Goal: Transaction & Acquisition: Purchase product/service

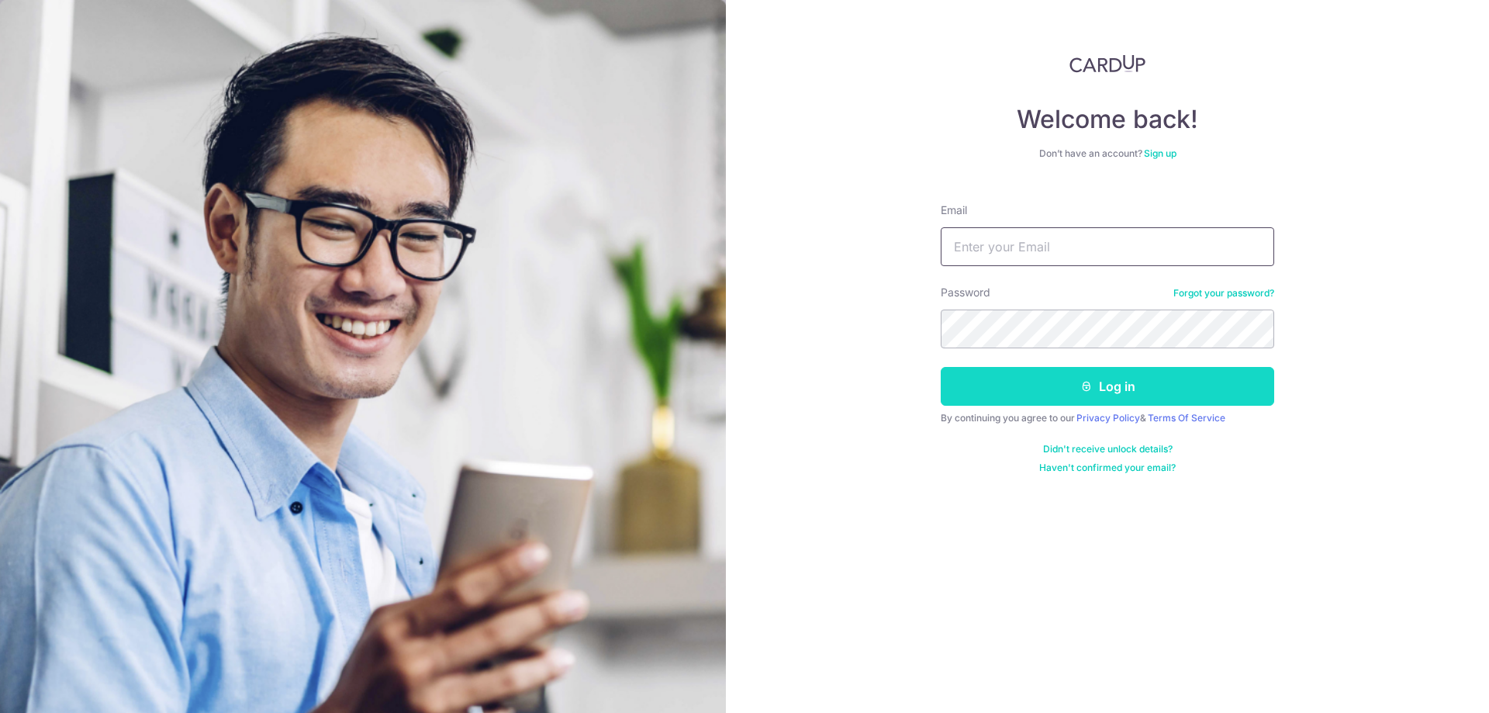
type input "vpmengg@gmail.com"
click at [1136, 392] on button "Log in" at bounding box center [1108, 386] width 334 height 39
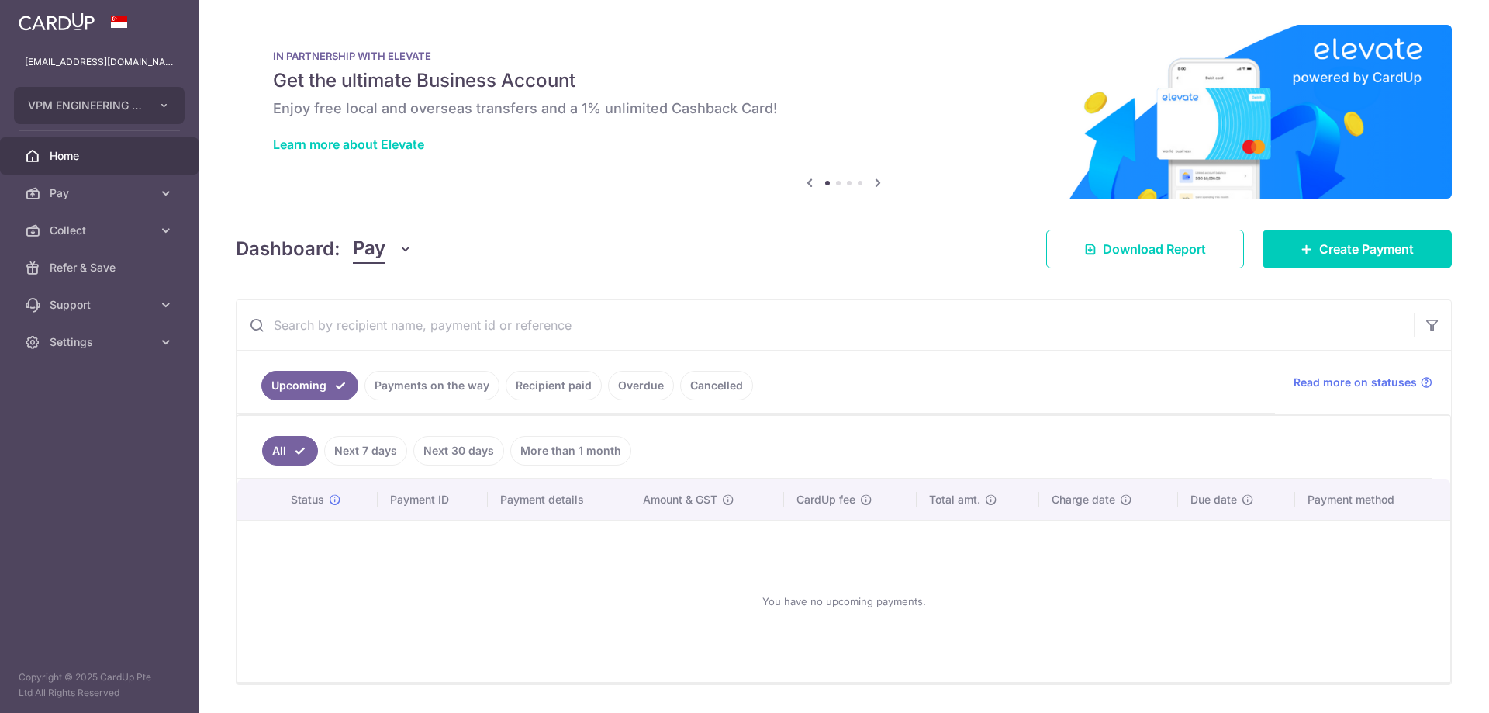
scroll to position [876, 0]
click at [1379, 248] on span "Create Payment" at bounding box center [1366, 249] width 95 height 19
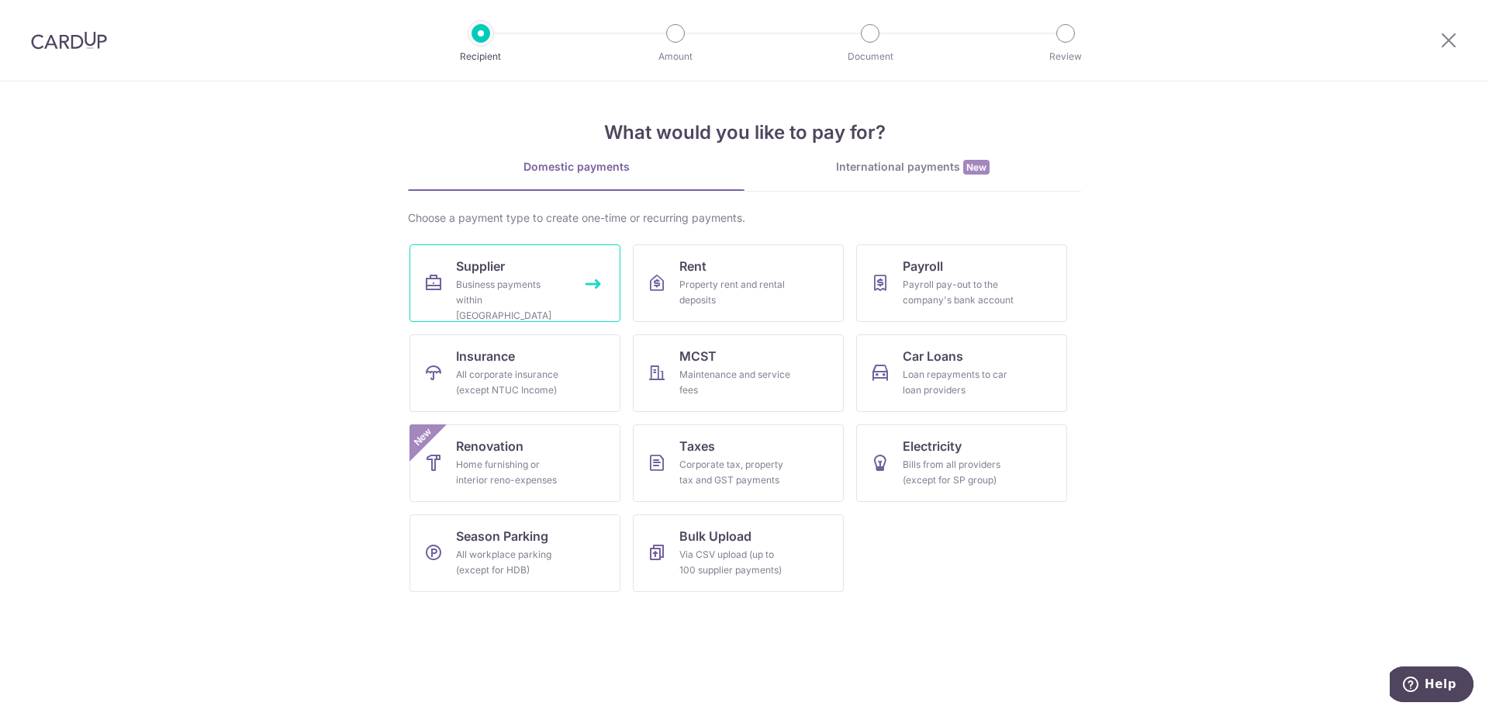
click at [542, 283] on div "Business payments within Singapore" at bounding box center [512, 300] width 112 height 47
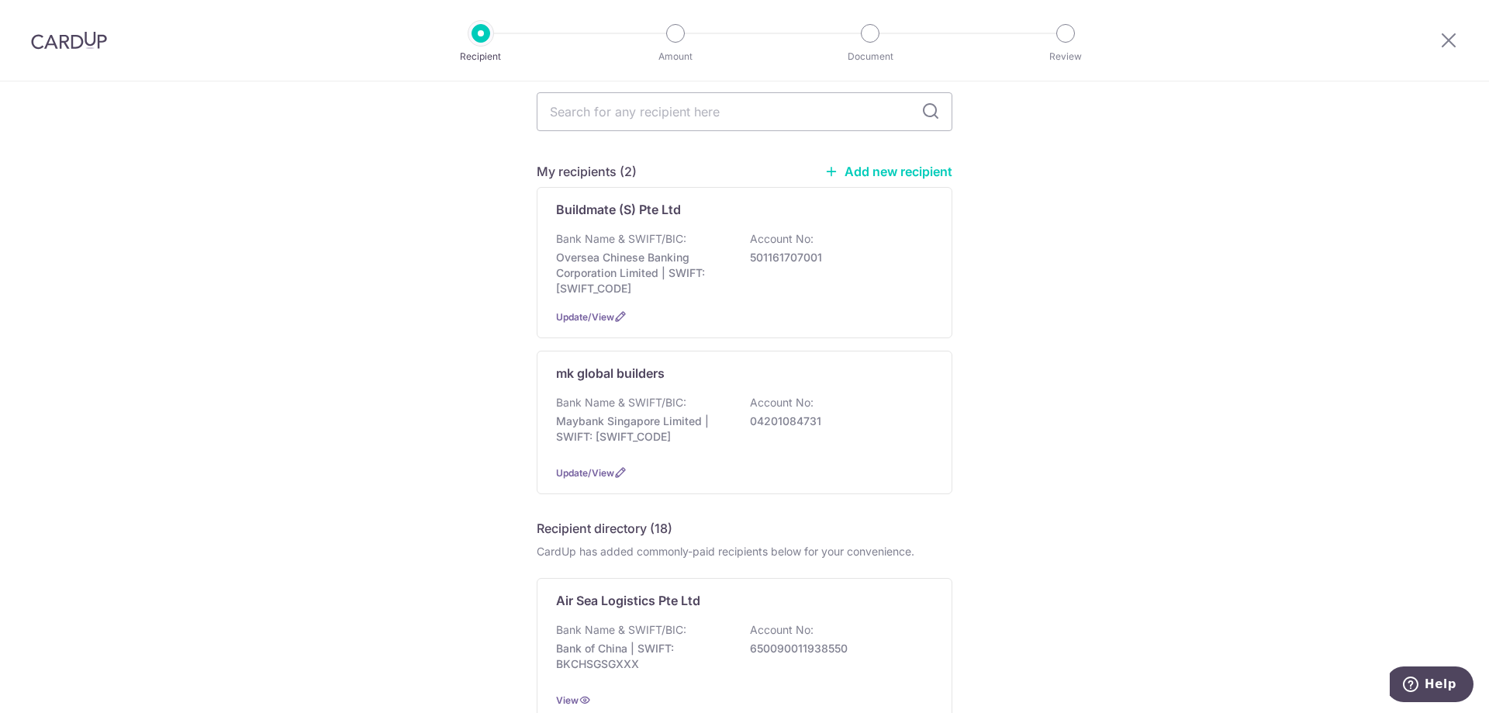
scroll to position [310, 0]
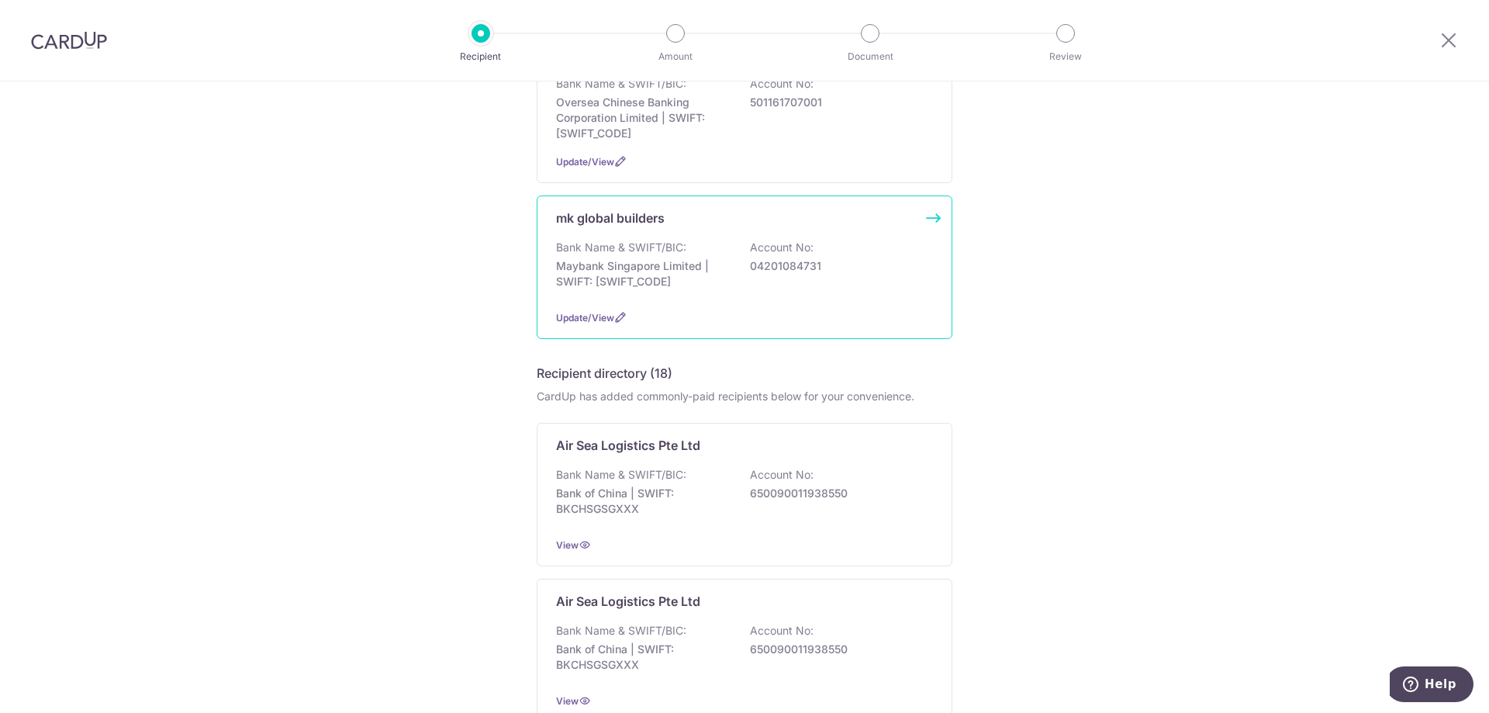
click at [627, 258] on p "Maybank Singapore Limited | SWIFT: MBBESGS2XXX" at bounding box center [643, 273] width 174 height 31
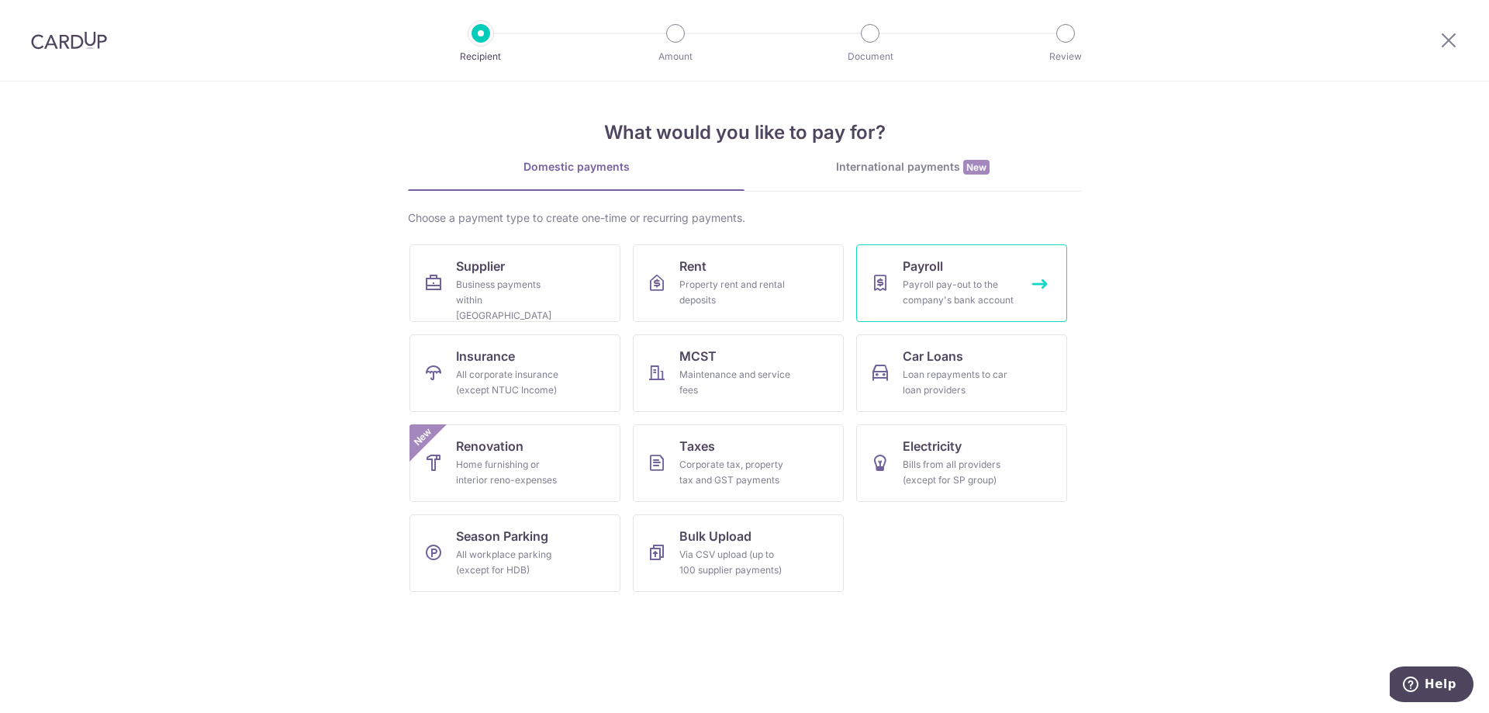
scroll to position [876, 0]
click at [970, 292] on div "Payroll pay-out to the company's bank account" at bounding box center [959, 292] width 112 height 31
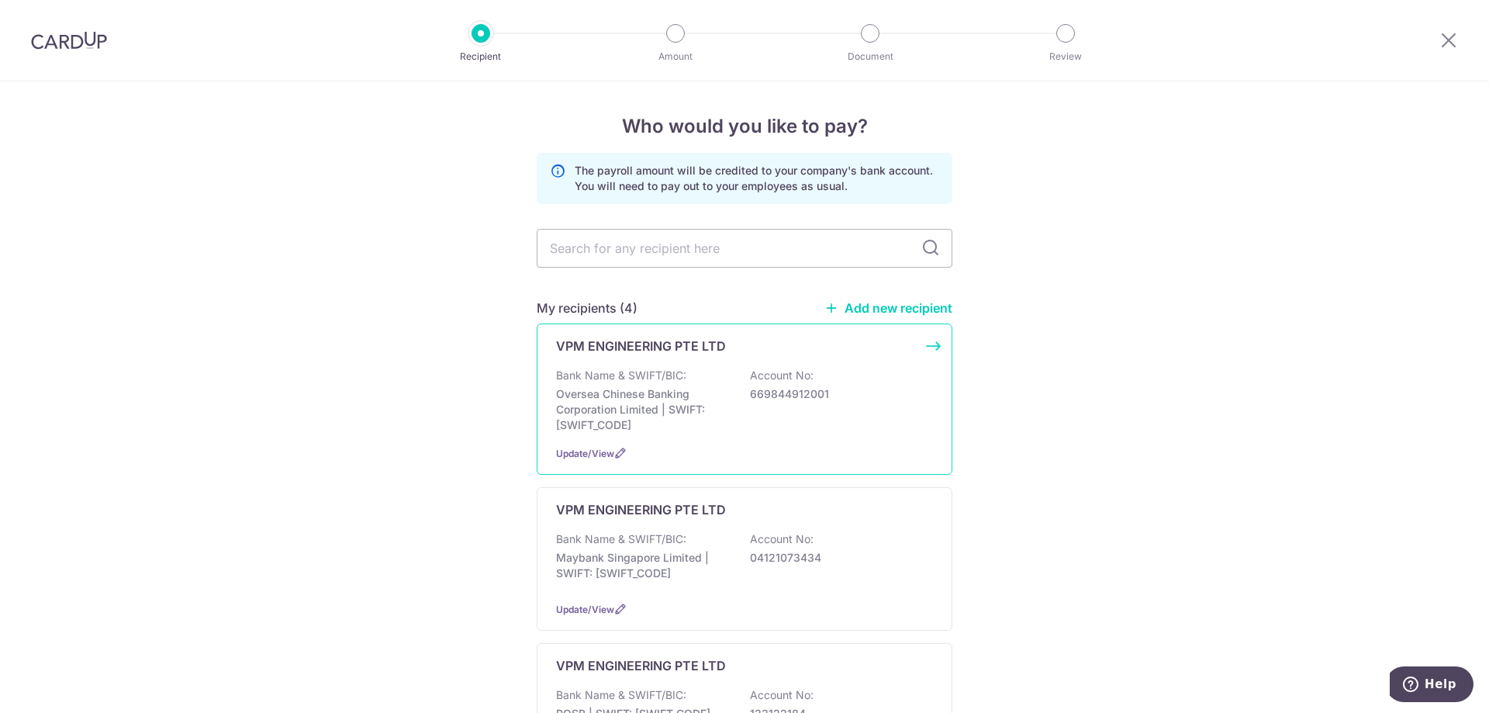
scroll to position [876, 0]
click at [743, 559] on div "Bank Name & SWIFT/BIC: Maybank Singapore Limited | SWIFT: MBBESGS2XXX Account N…" at bounding box center [744, 559] width 377 height 57
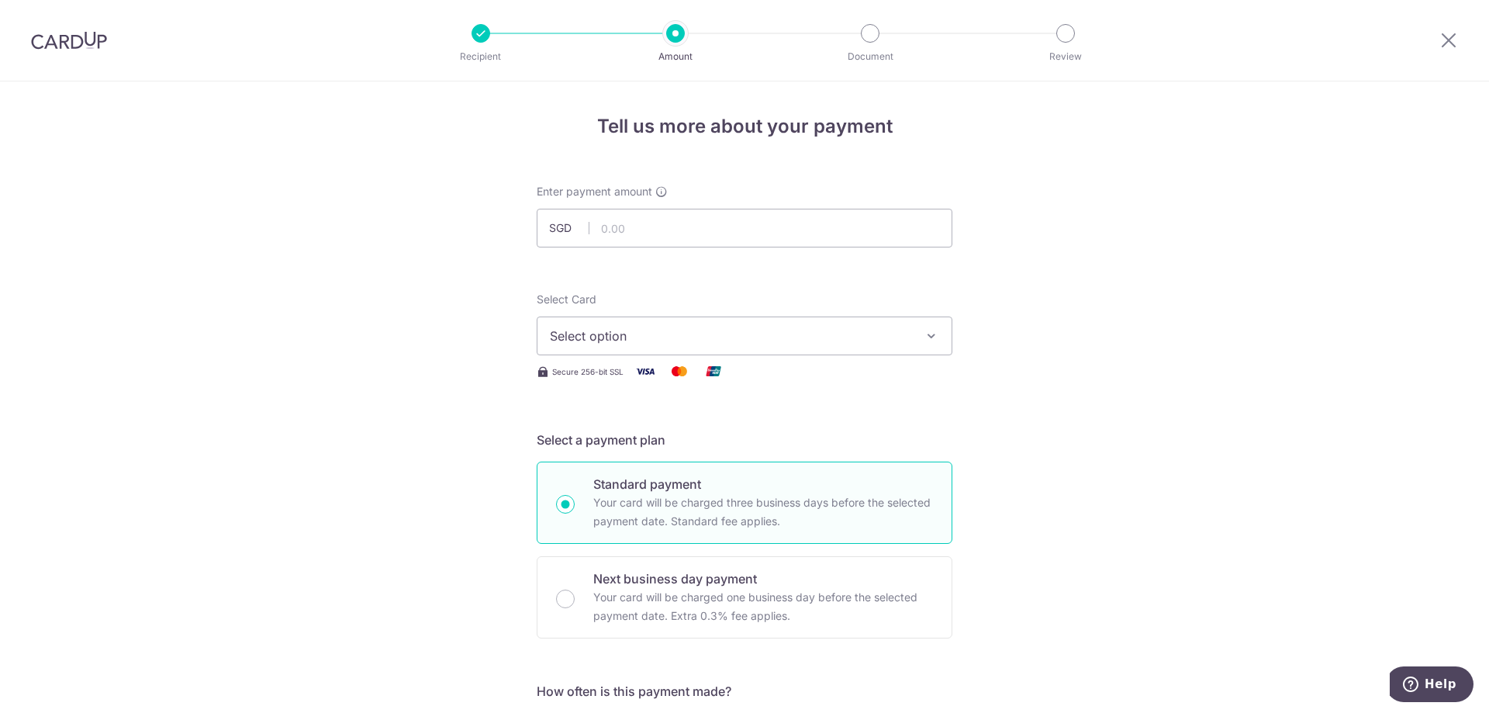
scroll to position [876, 0]
click at [615, 227] on input "text" at bounding box center [745, 228] width 416 height 39
type input "22,500.00"
click at [718, 339] on span "Select option" at bounding box center [730, 336] width 361 height 19
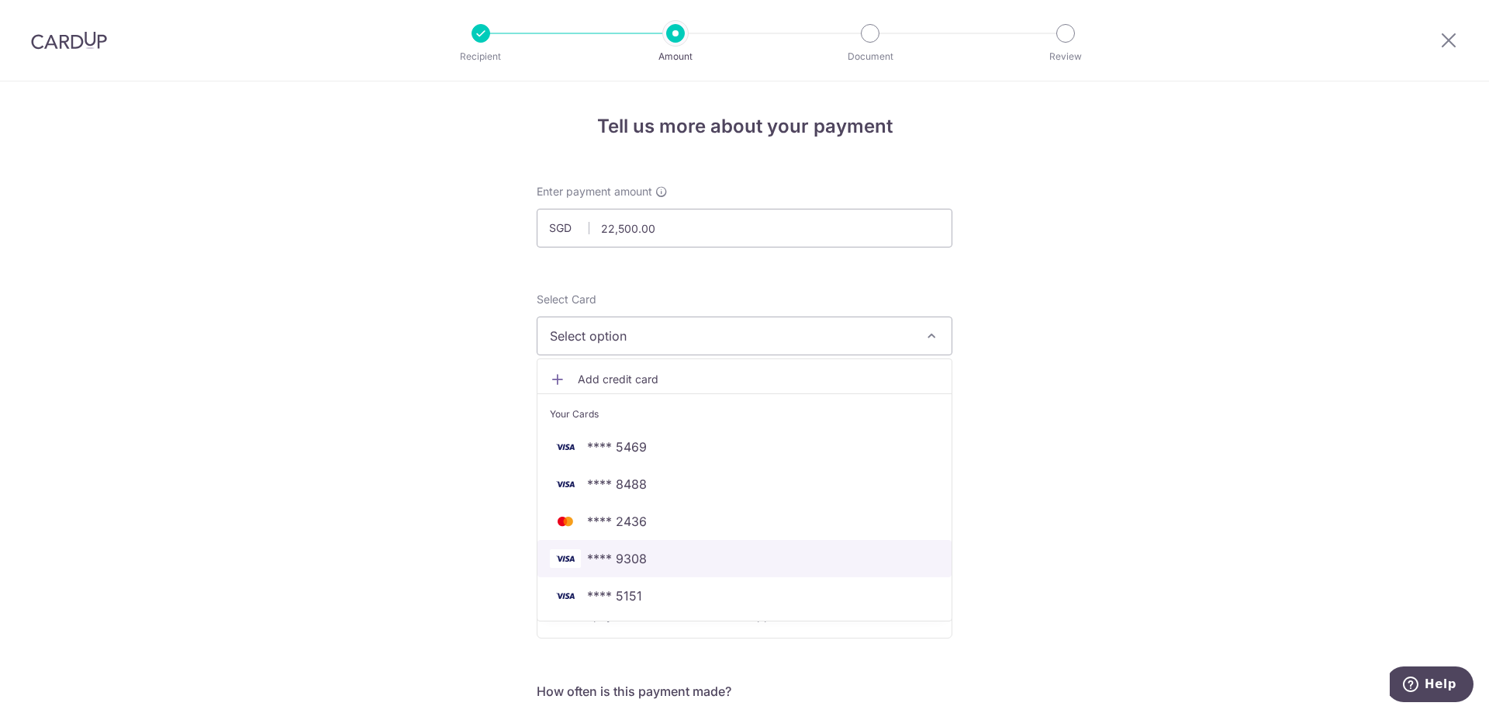
click at [631, 561] on span "**** 9308" at bounding box center [617, 558] width 60 height 19
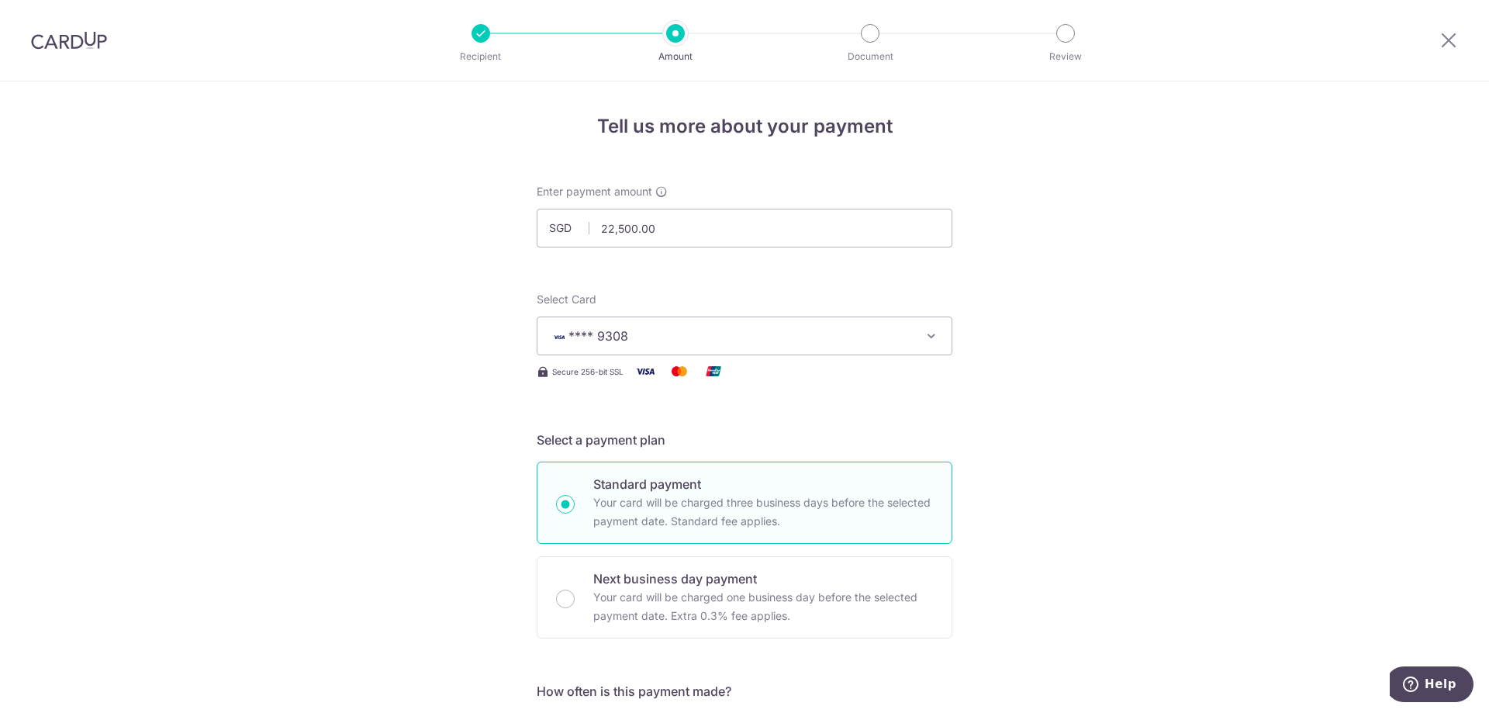
scroll to position [310, 0]
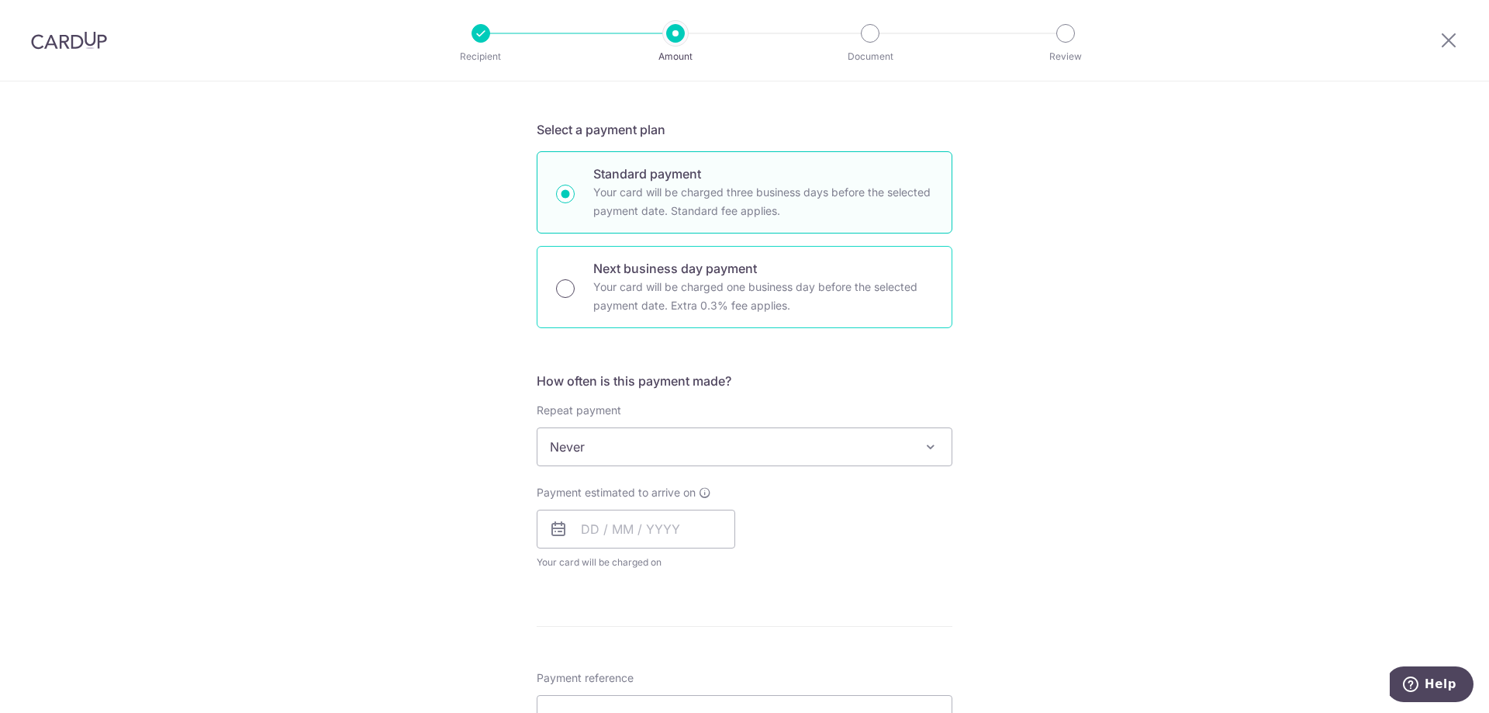
click at [561, 295] on input "Next business day payment Your card will be charged one business day before the…" at bounding box center [565, 288] width 19 height 19
radio input "true"
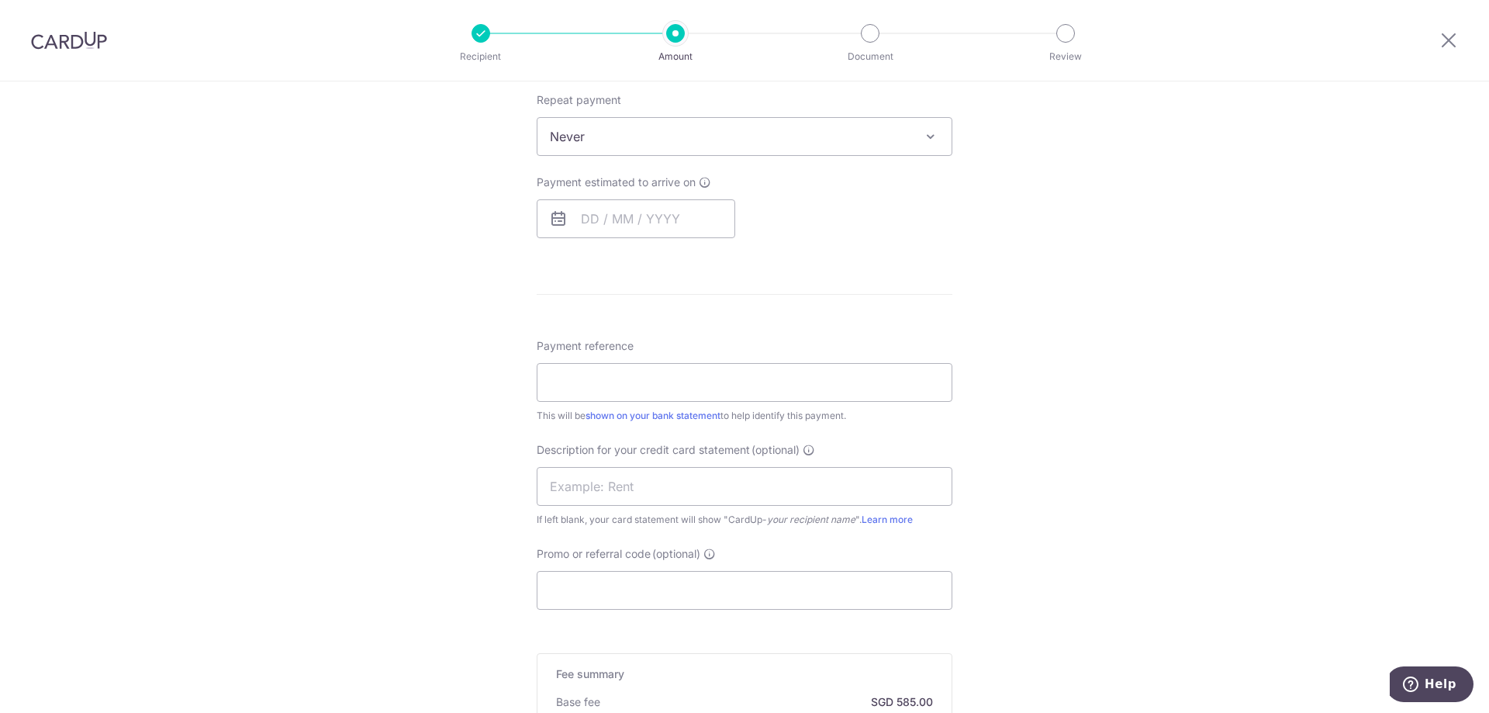
scroll to position [465, 0]
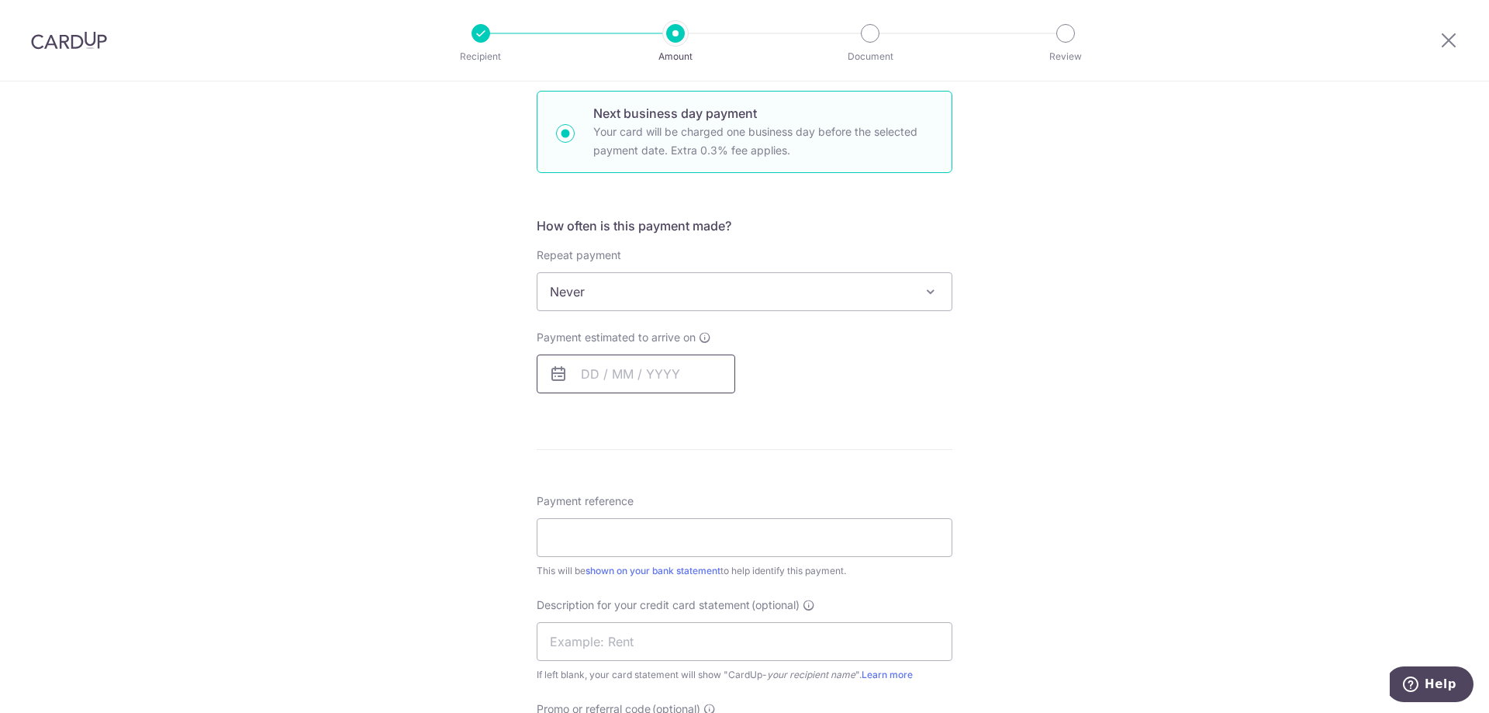
click at [613, 365] on input "text" at bounding box center [636, 373] width 199 height 39
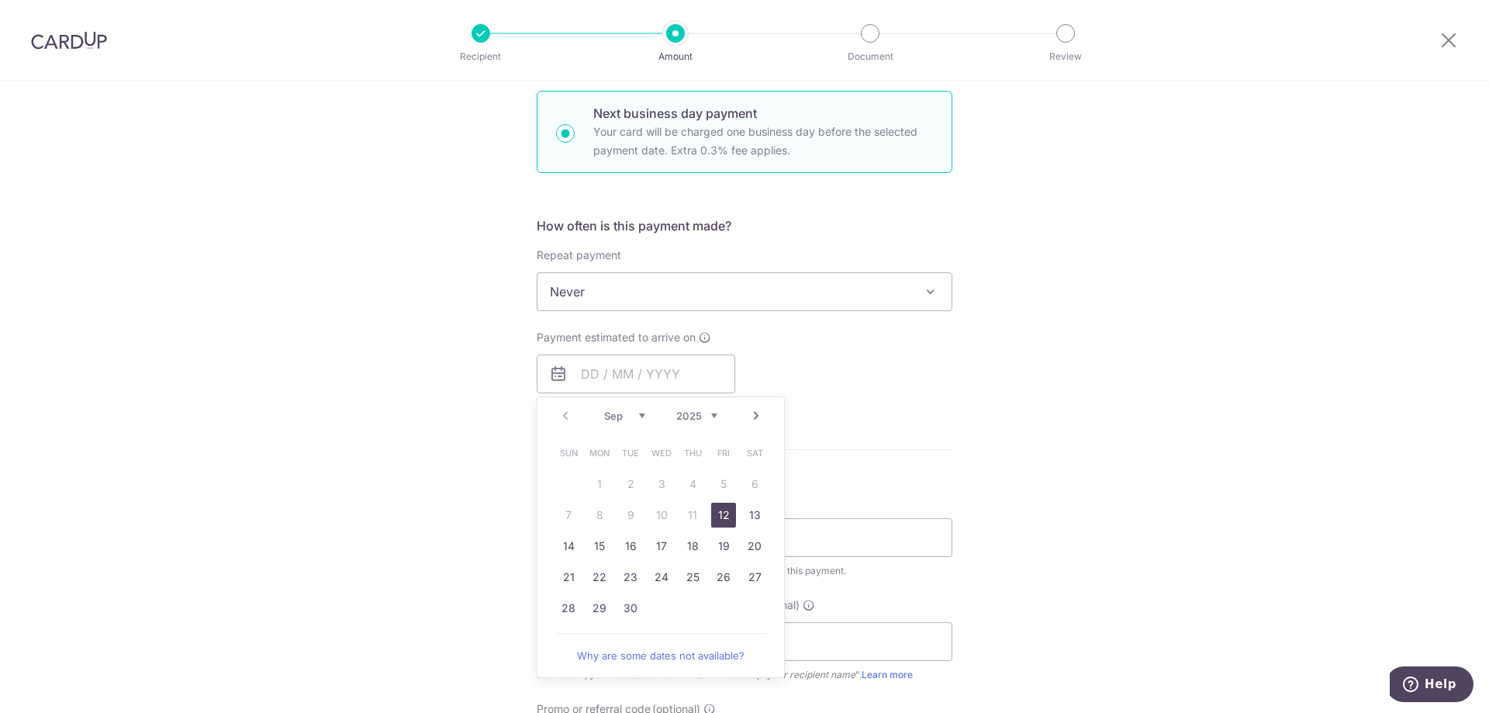
click at [718, 507] on link "12" at bounding box center [723, 515] width 25 height 25
type input "12/09/2025"
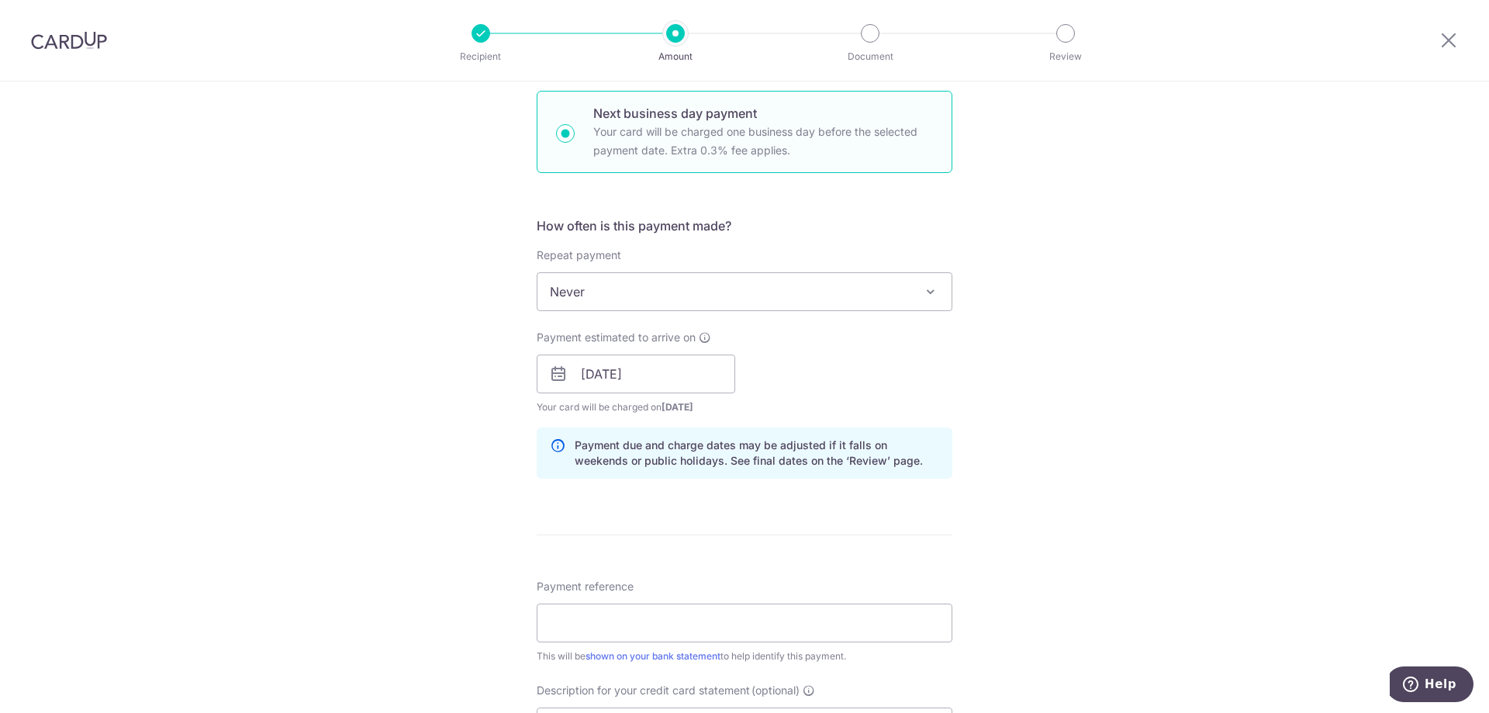
scroll to position [776, 0]
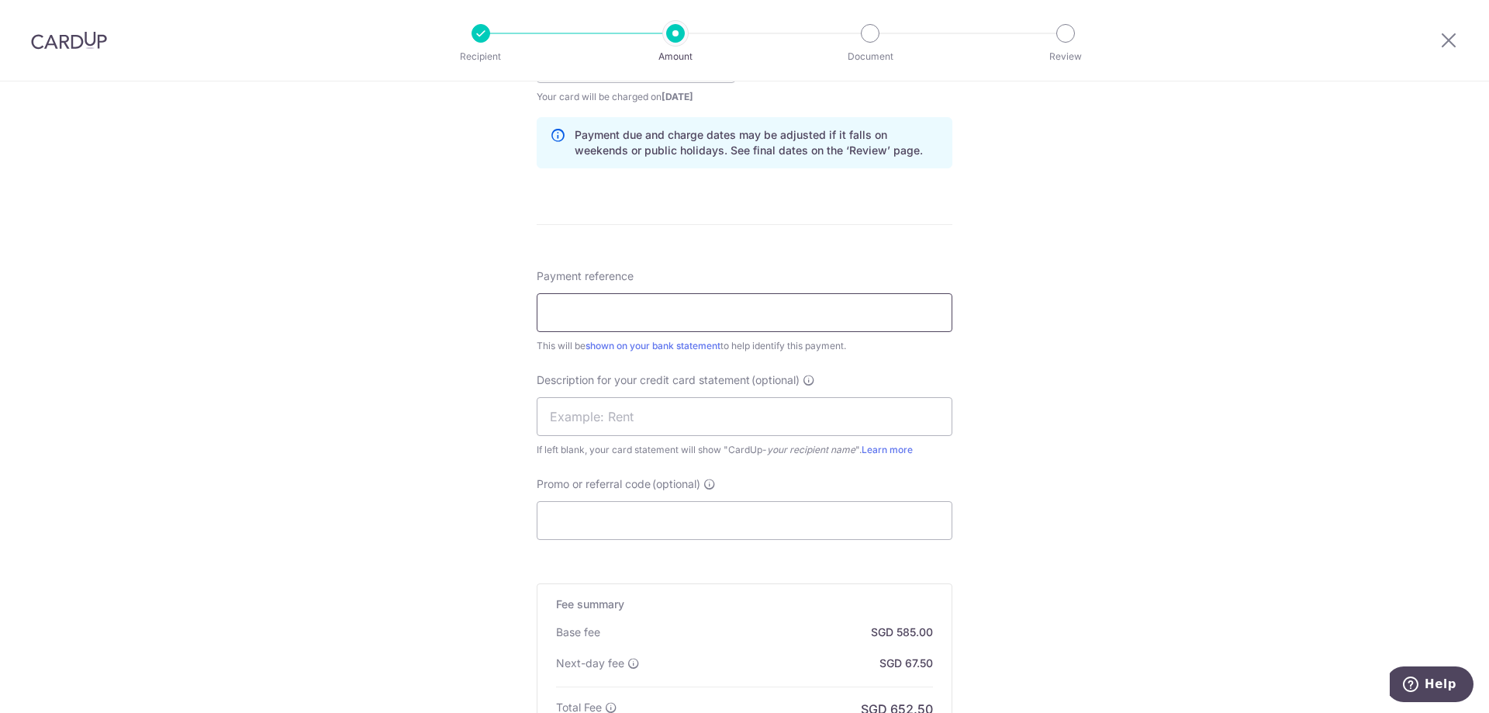
click at [736, 308] on input "Payment reference" at bounding box center [745, 312] width 416 height 39
type input "locals staff salary"
click at [1063, 420] on div "Tell us more about your payment Enter payment amount SGD 22,500.00 22500.00 Sel…" at bounding box center [744, 121] width 1489 height 1630
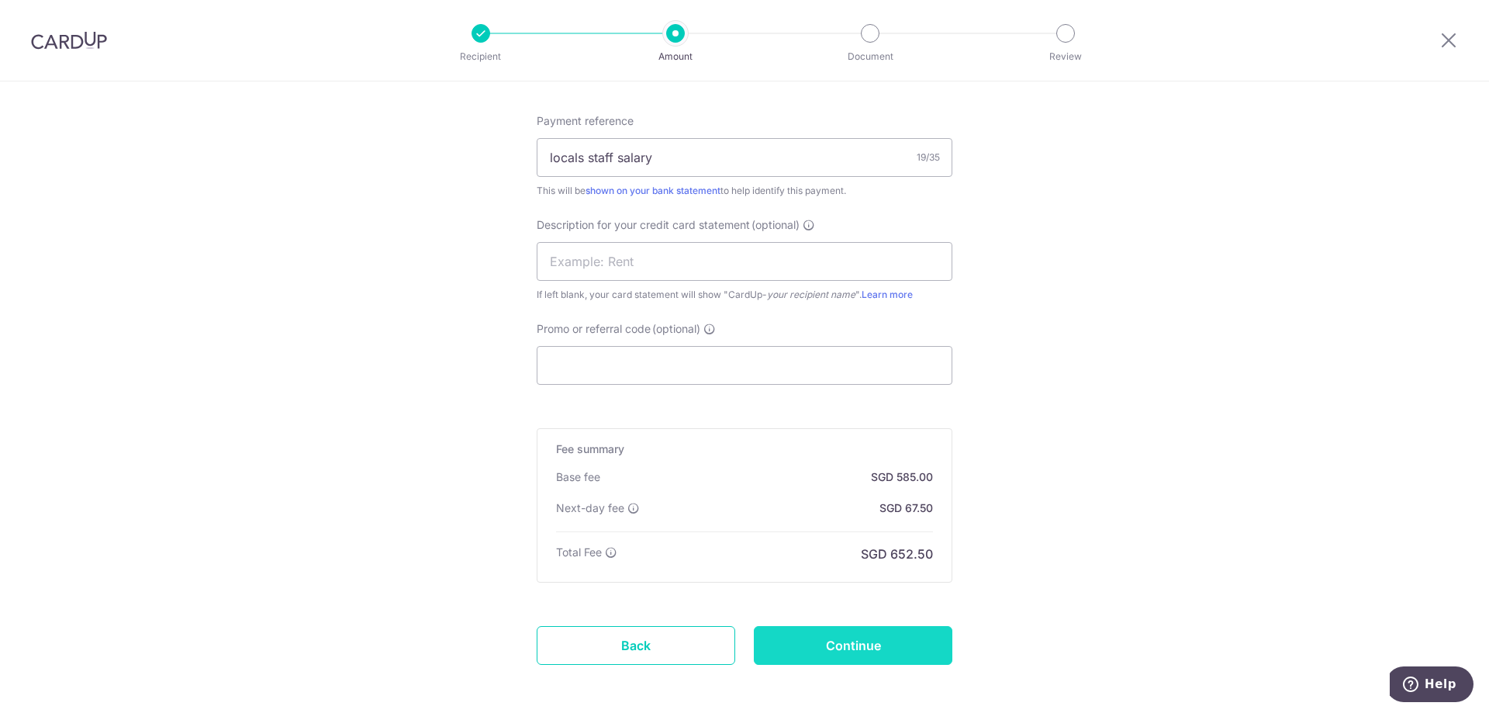
click at [855, 651] on input "Continue" at bounding box center [853, 645] width 199 height 39
type input "Create Schedule"
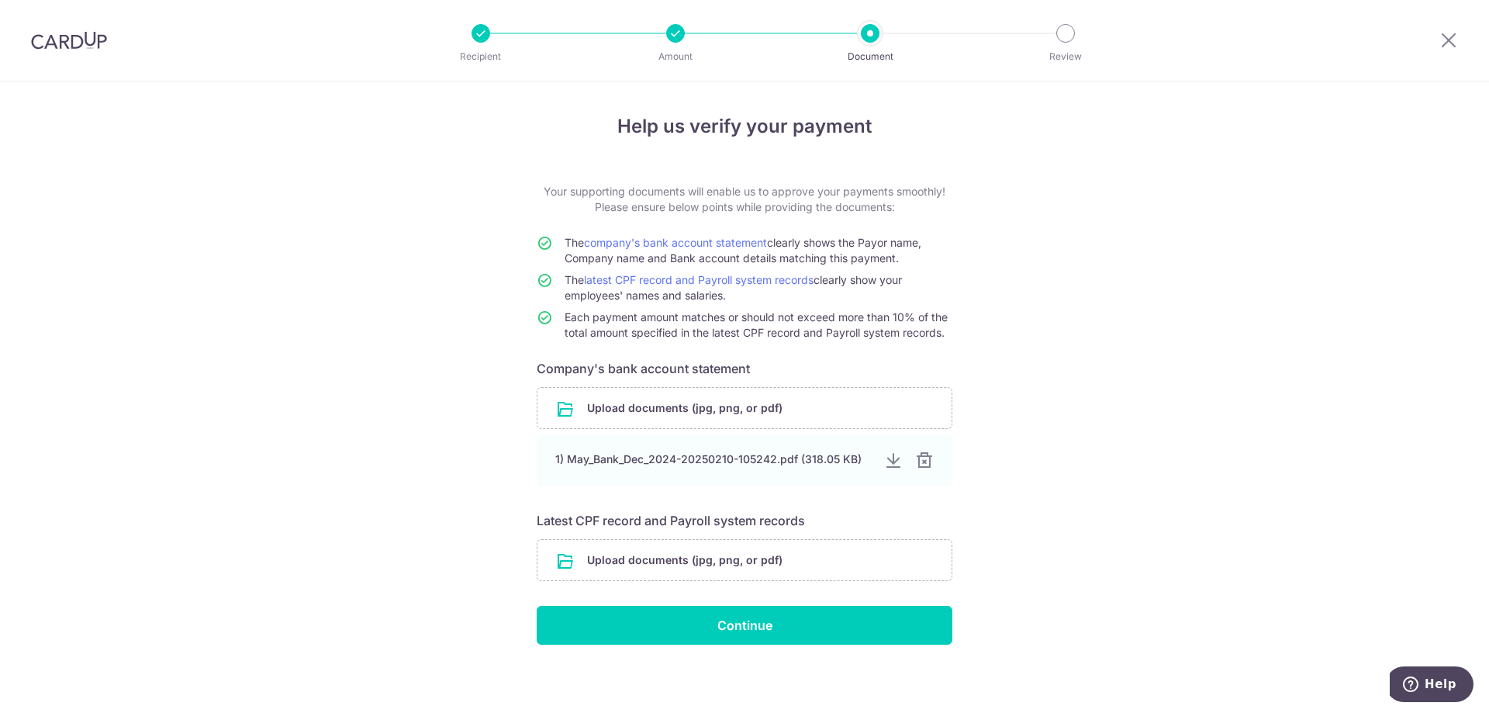
scroll to position [876, 0]
click at [918, 458] on div at bounding box center [924, 460] width 19 height 19
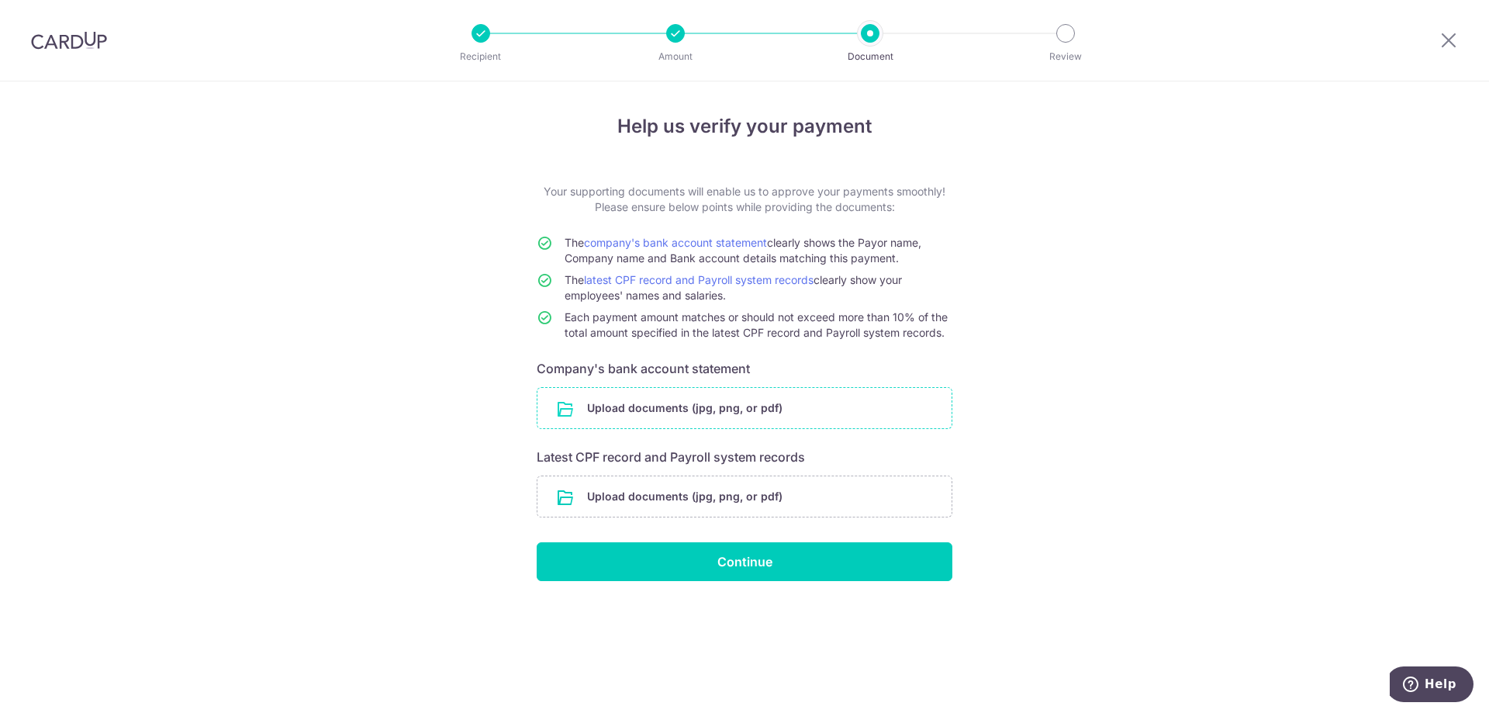
click at [806, 413] on input "file" at bounding box center [745, 408] width 414 height 40
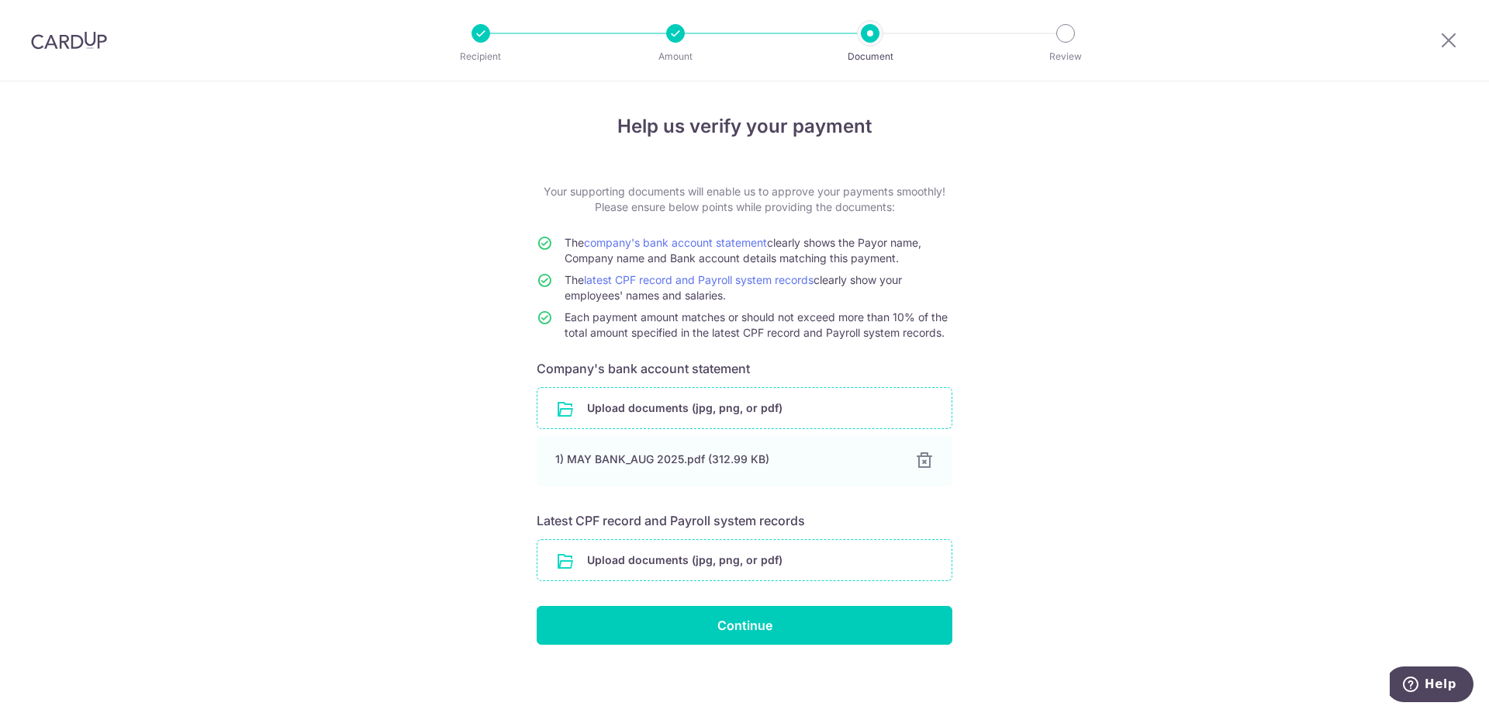
click at [780, 565] on input "file" at bounding box center [745, 560] width 414 height 40
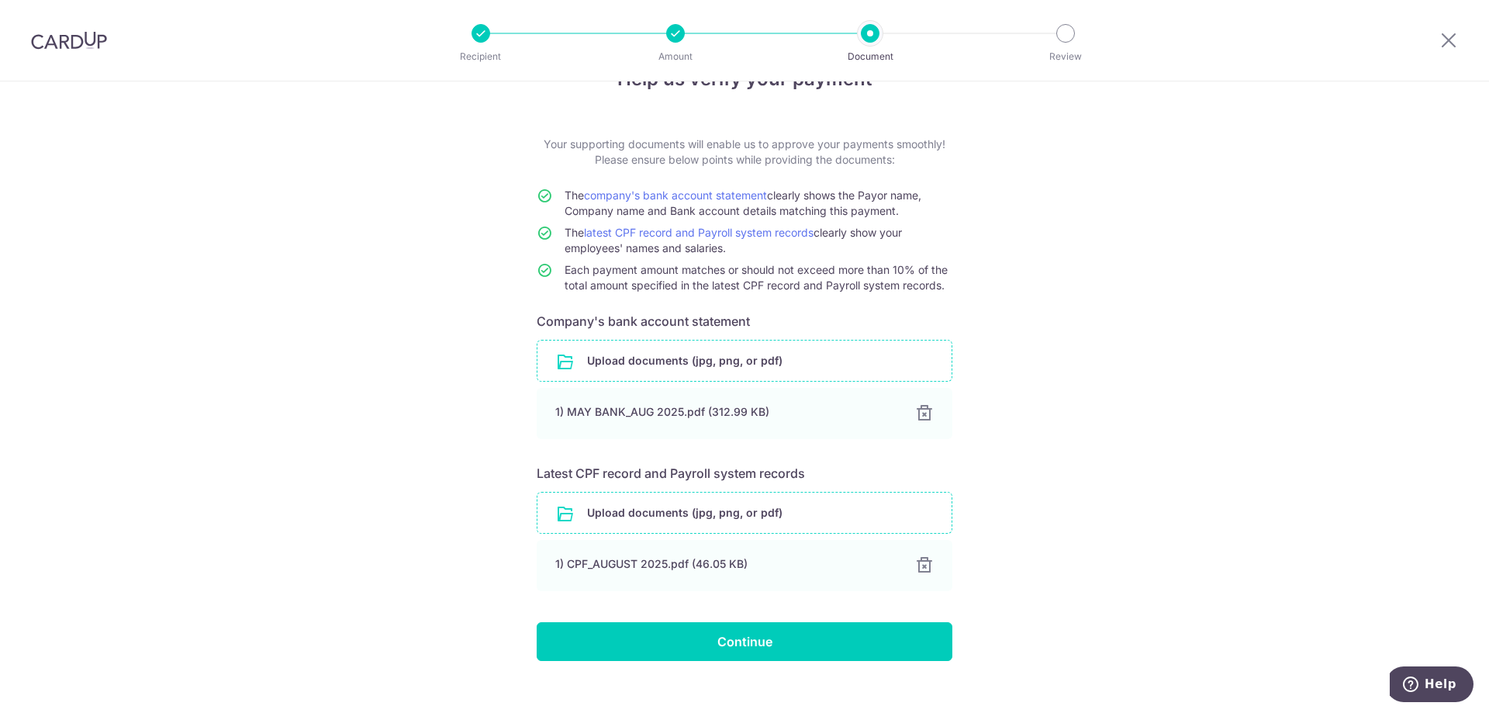
scroll to position [68, 0]
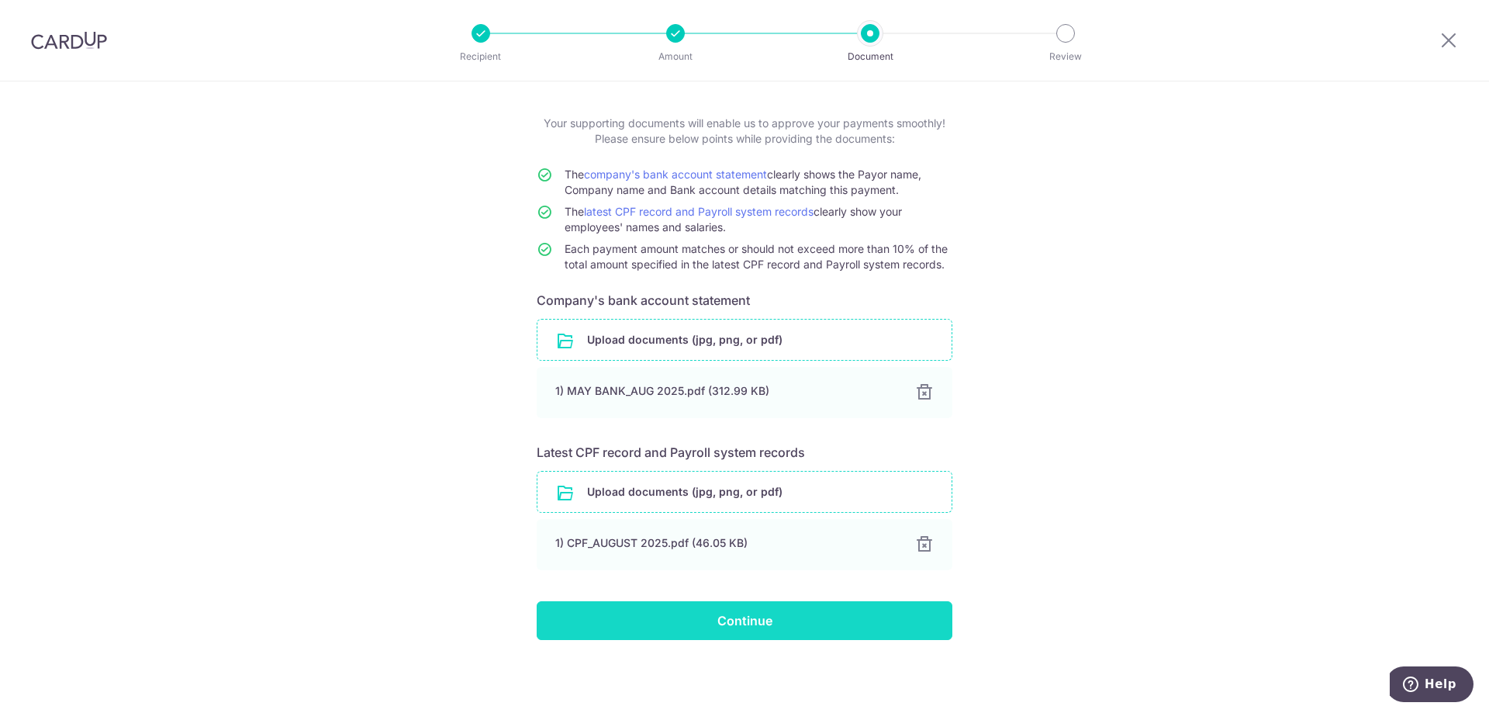
click at [765, 628] on input "Continue" at bounding box center [745, 620] width 416 height 39
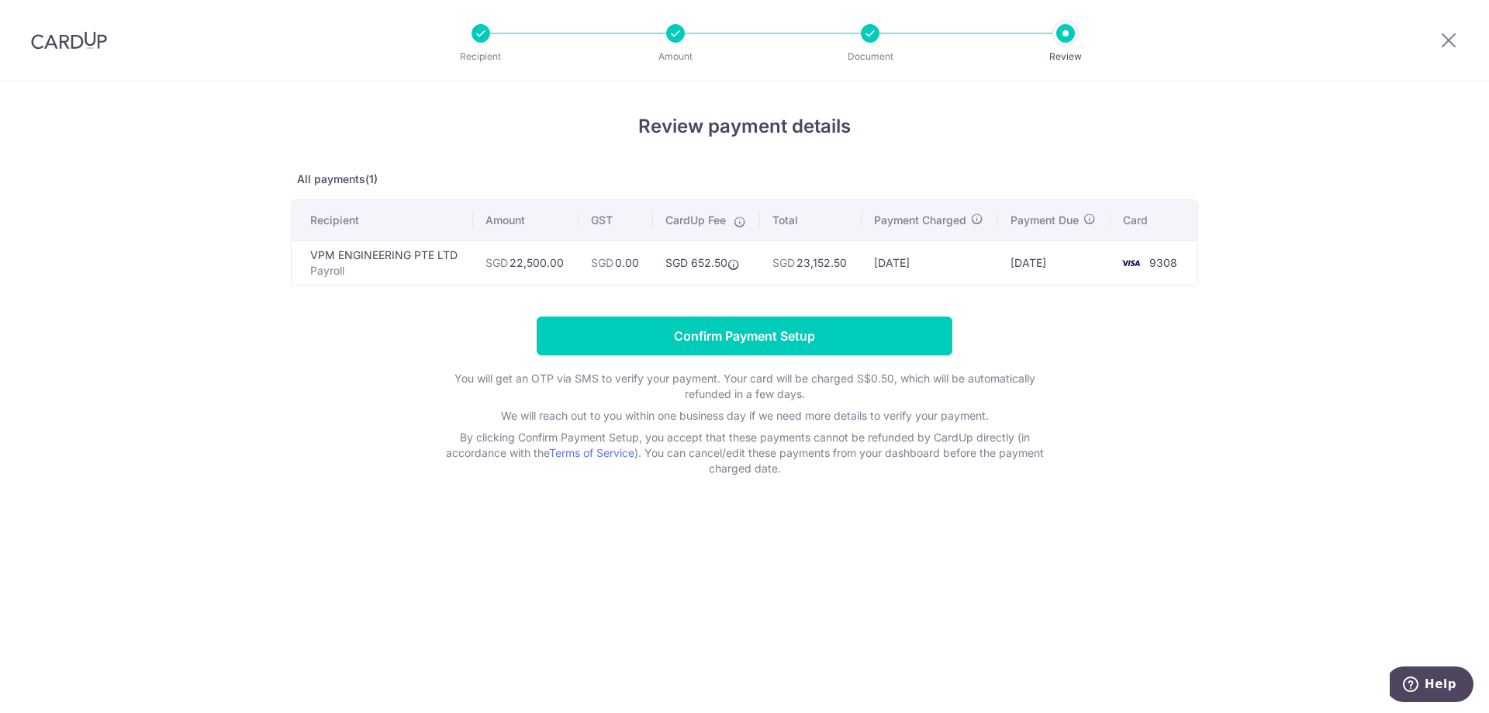
scroll to position [876, 0]
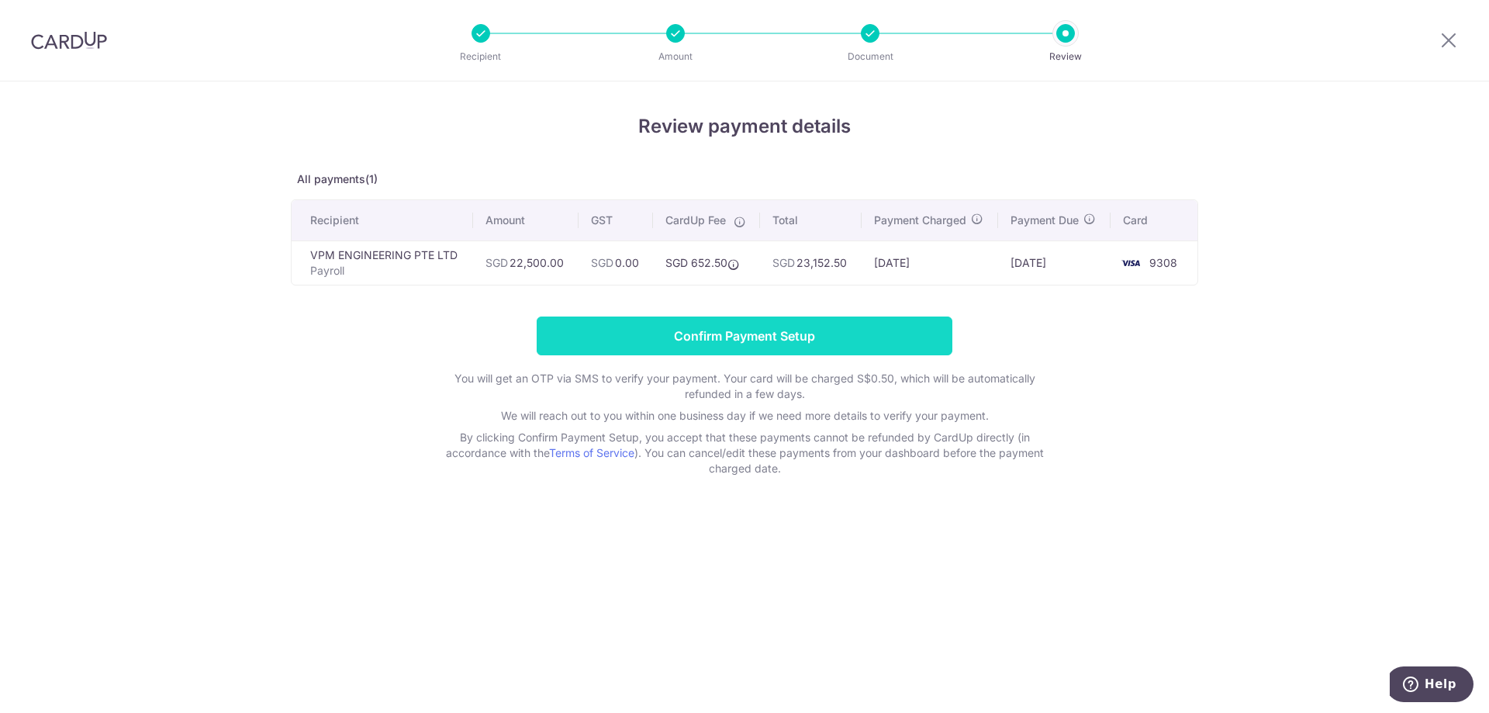
click at [849, 338] on input "Confirm Payment Setup" at bounding box center [745, 335] width 416 height 39
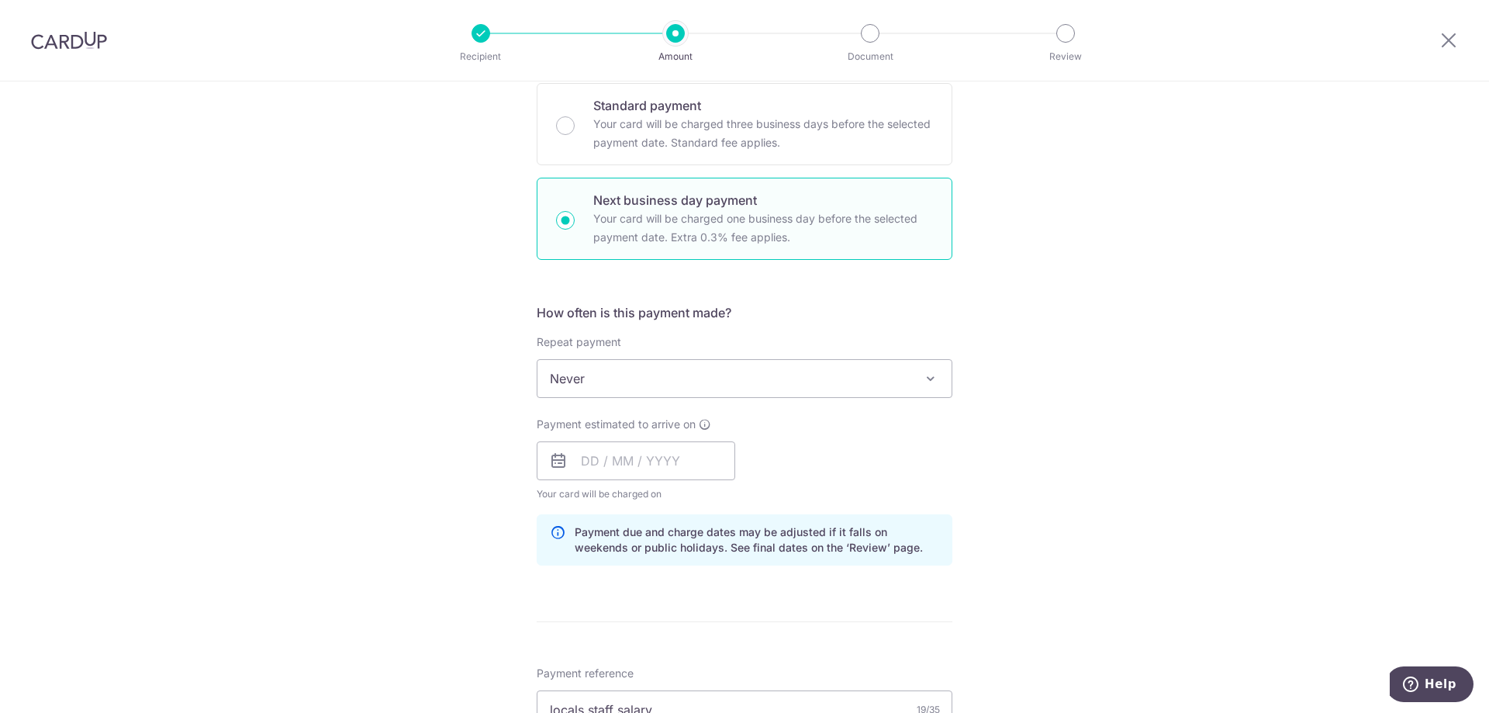
scroll to position [621, 0]
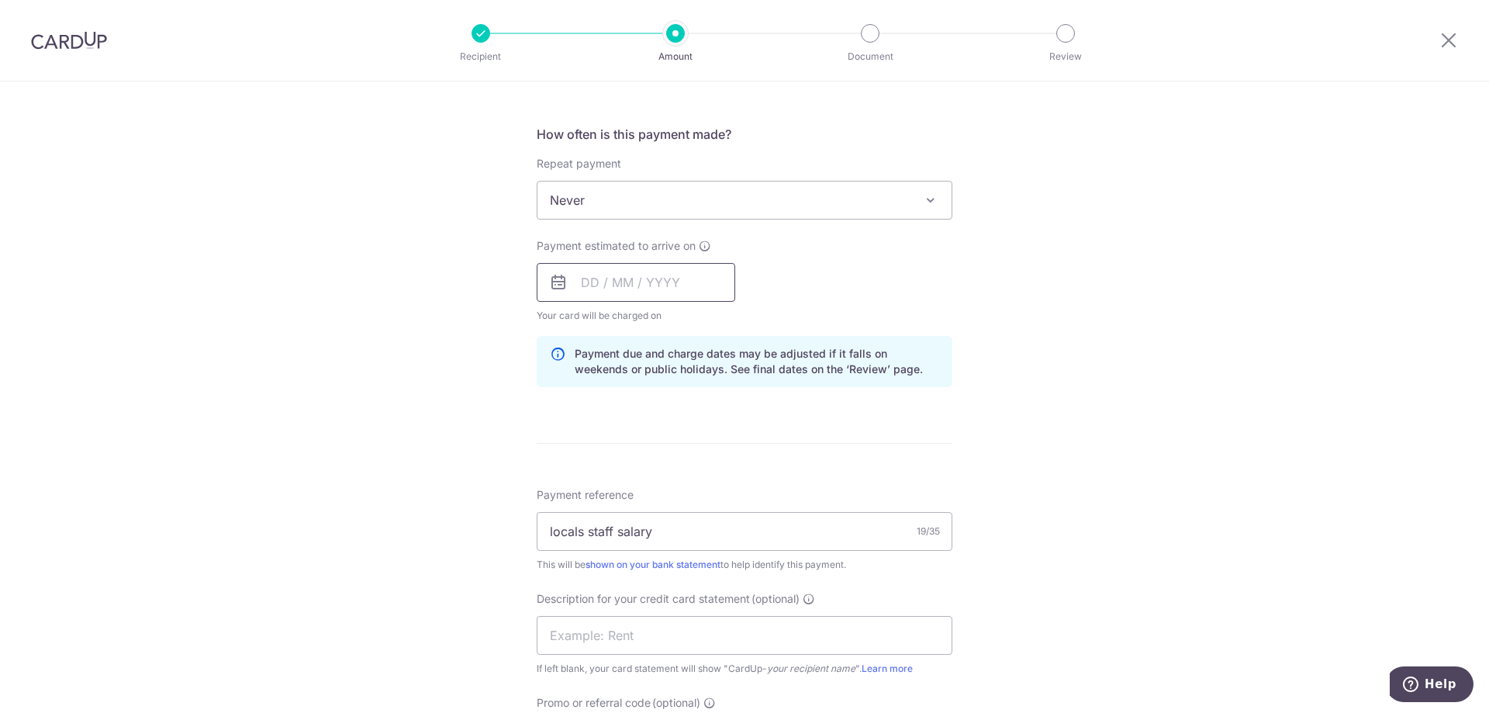
click at [590, 285] on input "text" at bounding box center [636, 282] width 199 height 39
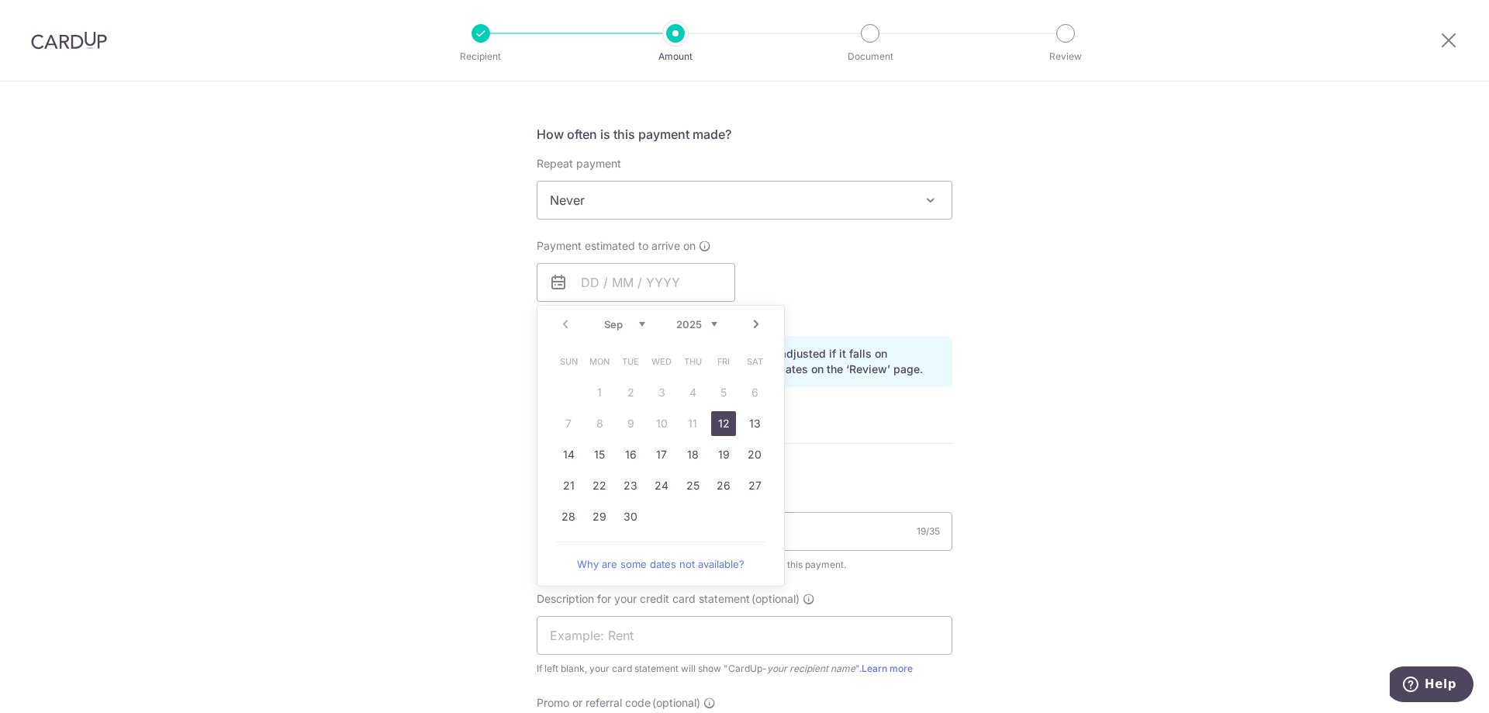
click at [714, 427] on link "12" at bounding box center [723, 423] width 25 height 25
type input "[DATE]"
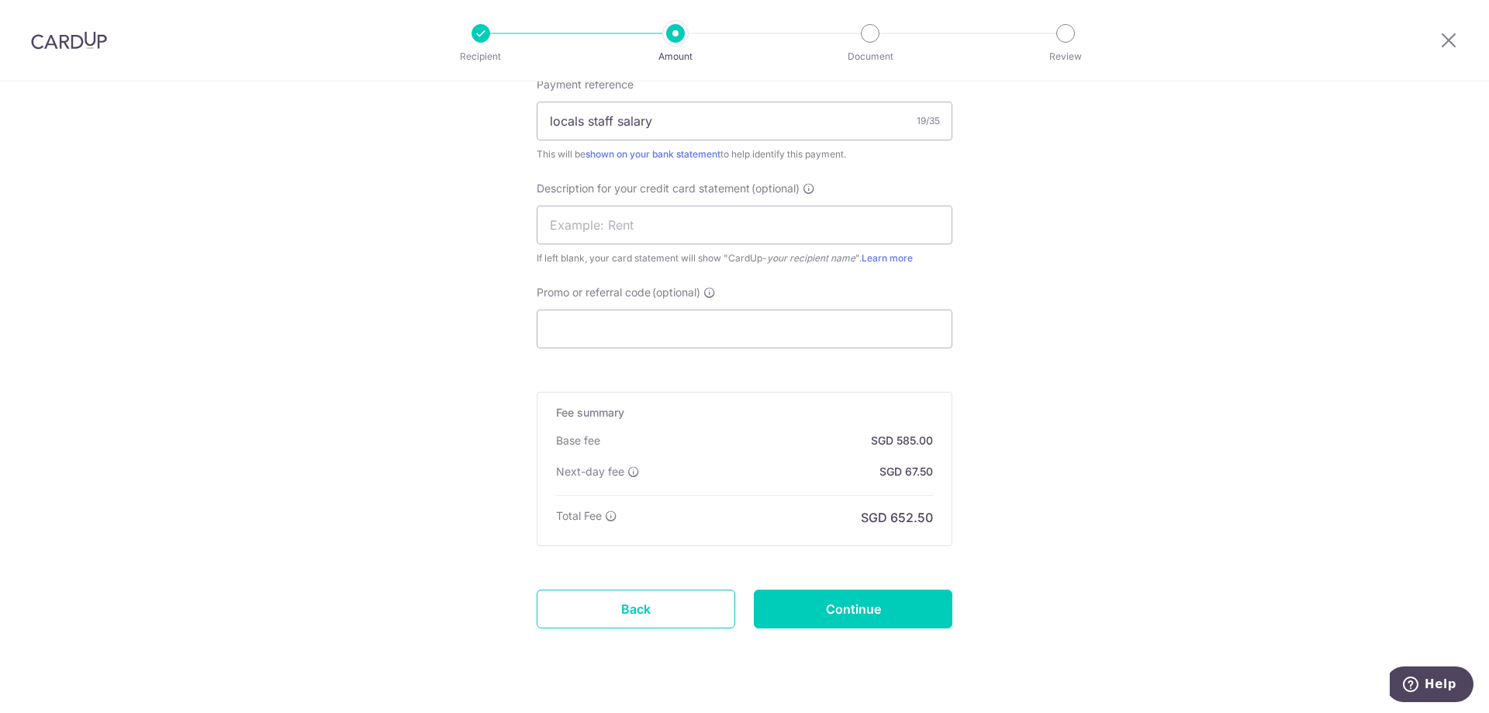
scroll to position [1063, 0]
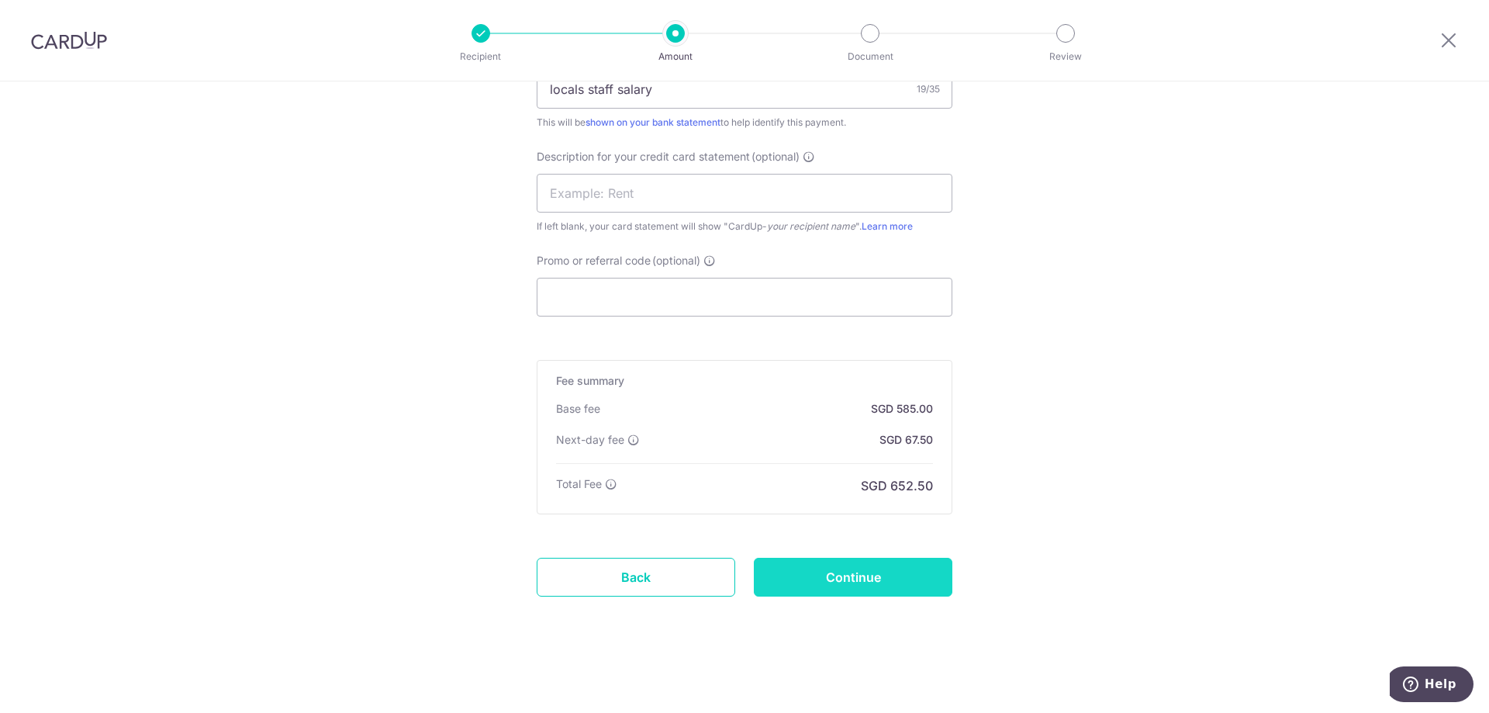
click at [868, 583] on input "Continue" at bounding box center [853, 577] width 199 height 39
type input "Update Schedule"
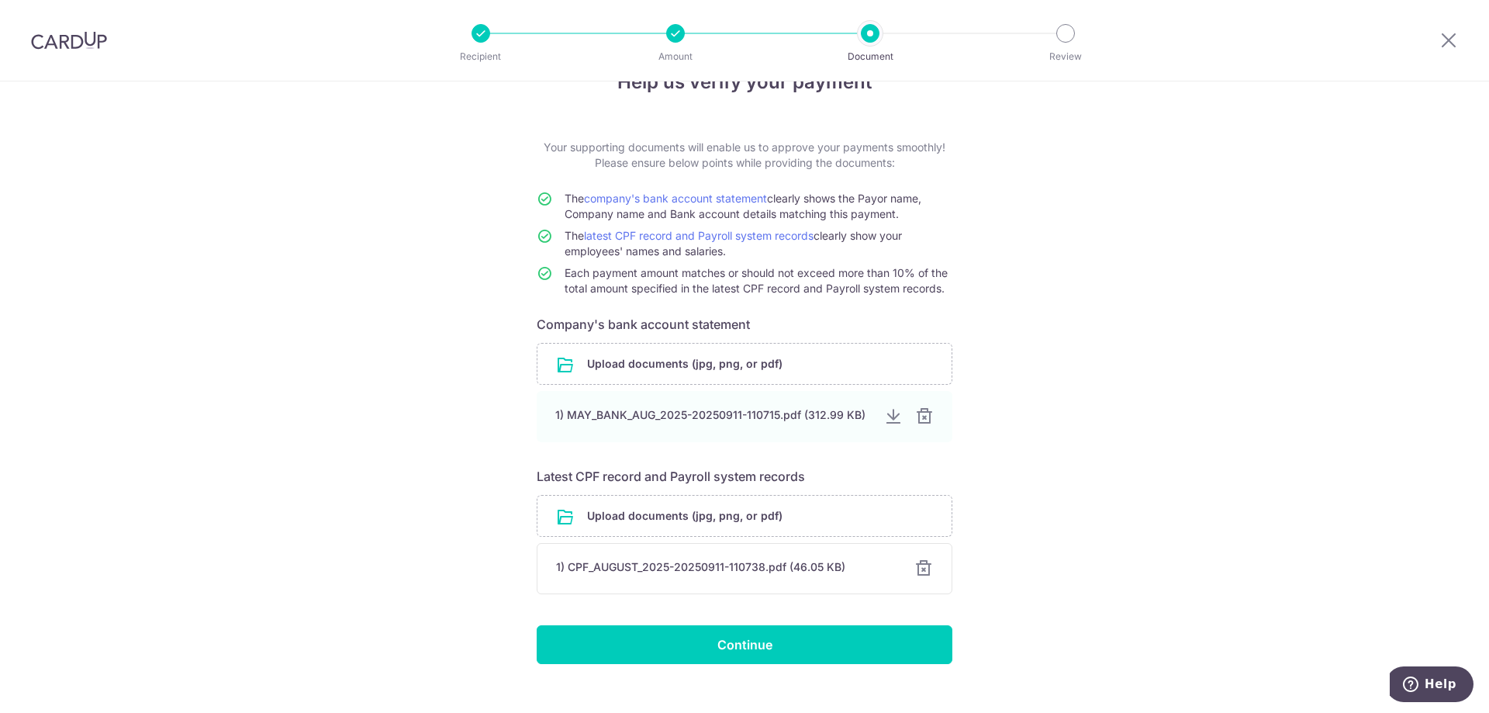
scroll to position [68, 0]
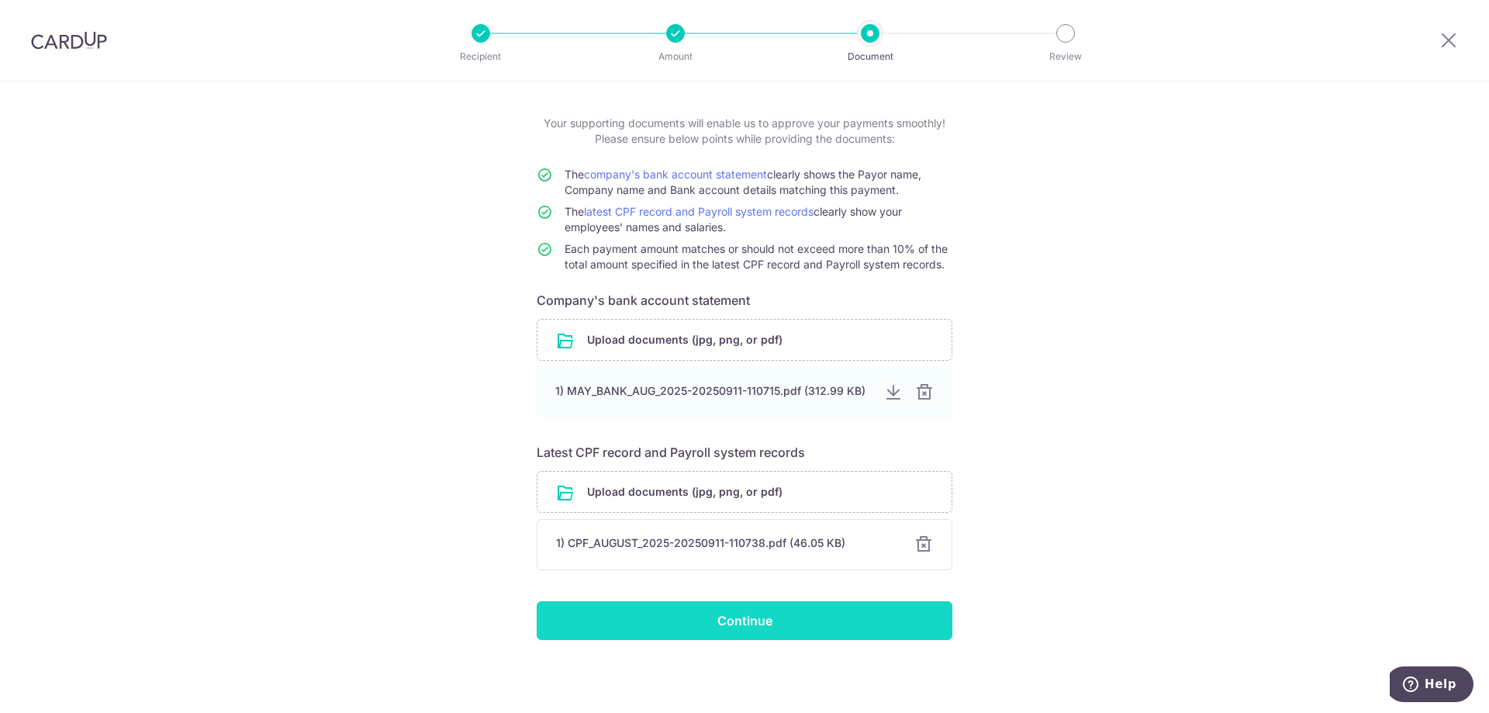
click at [787, 610] on input "Continue" at bounding box center [745, 620] width 416 height 39
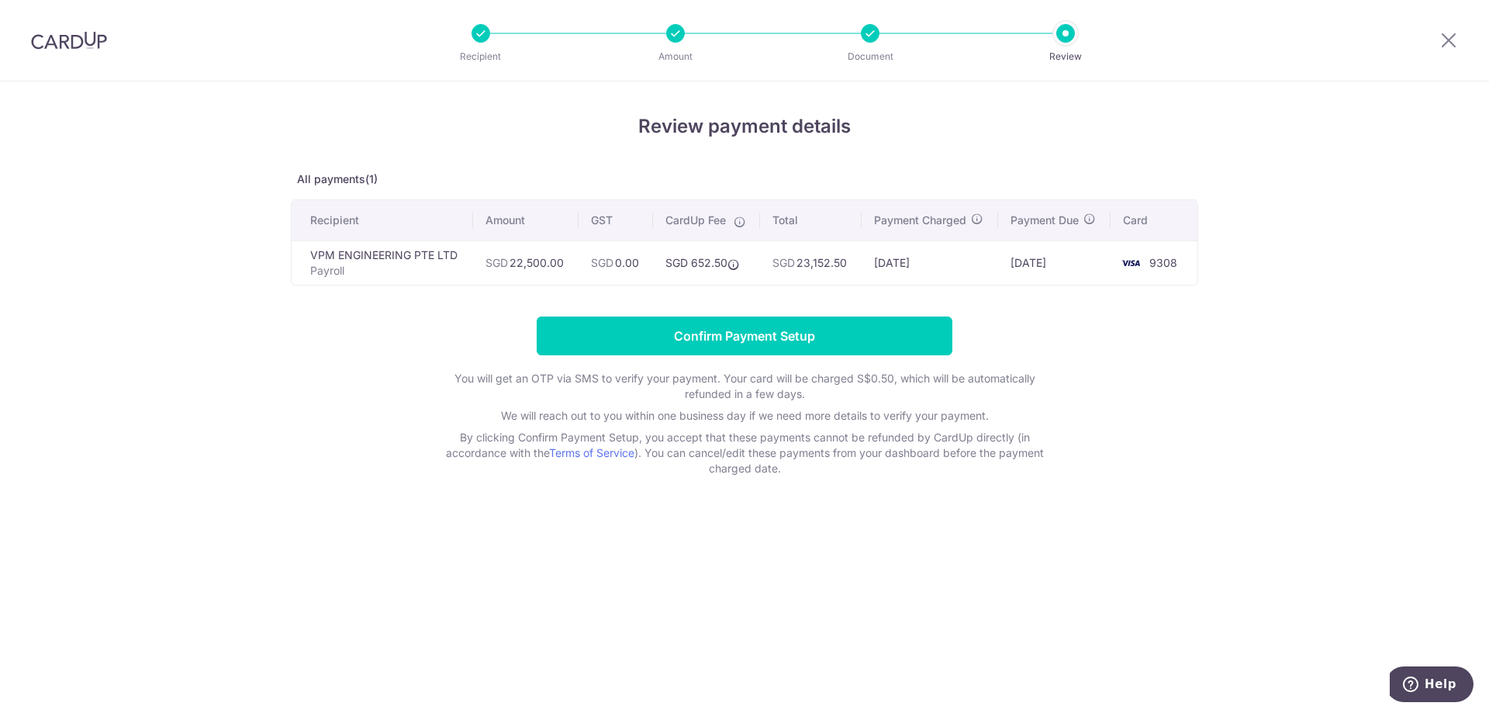
scroll to position [876, 0]
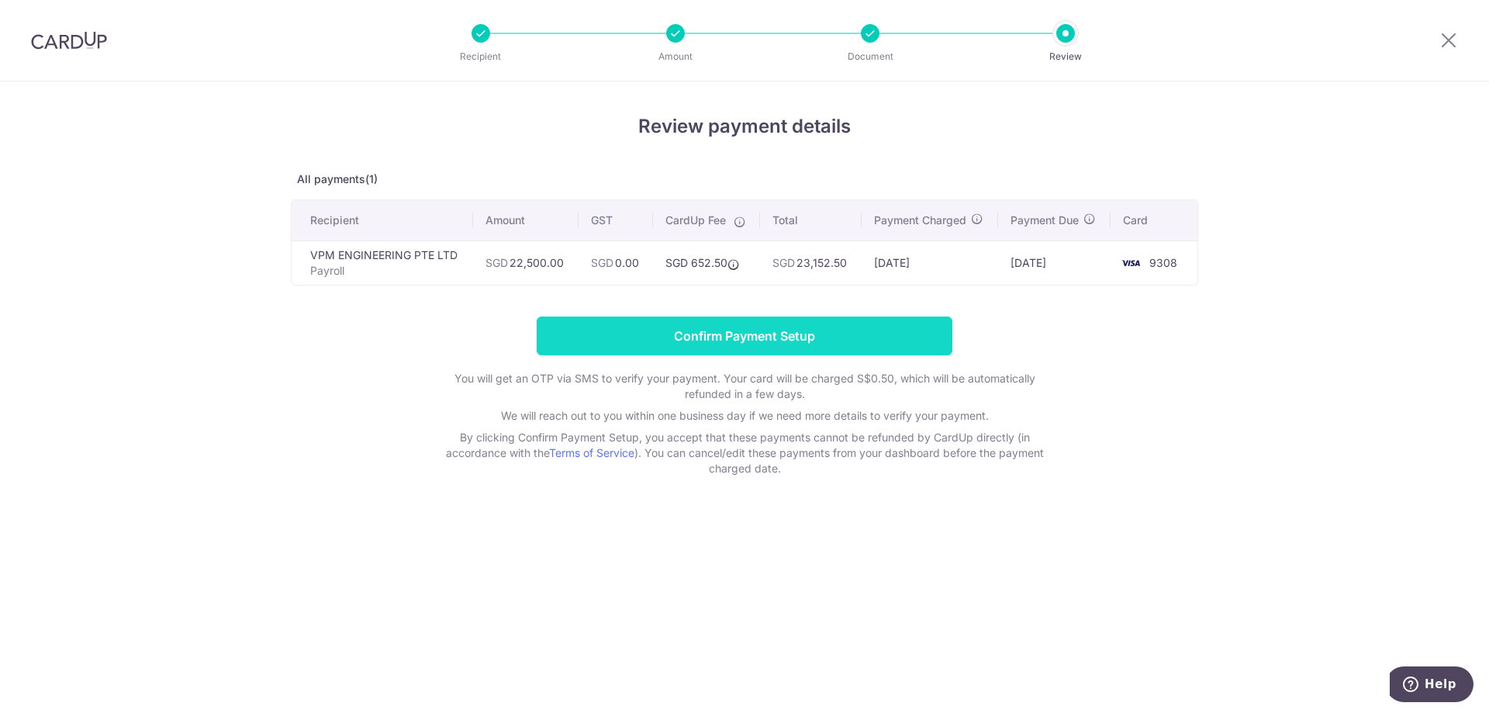
click at [736, 327] on input "Confirm Payment Setup" at bounding box center [745, 335] width 416 height 39
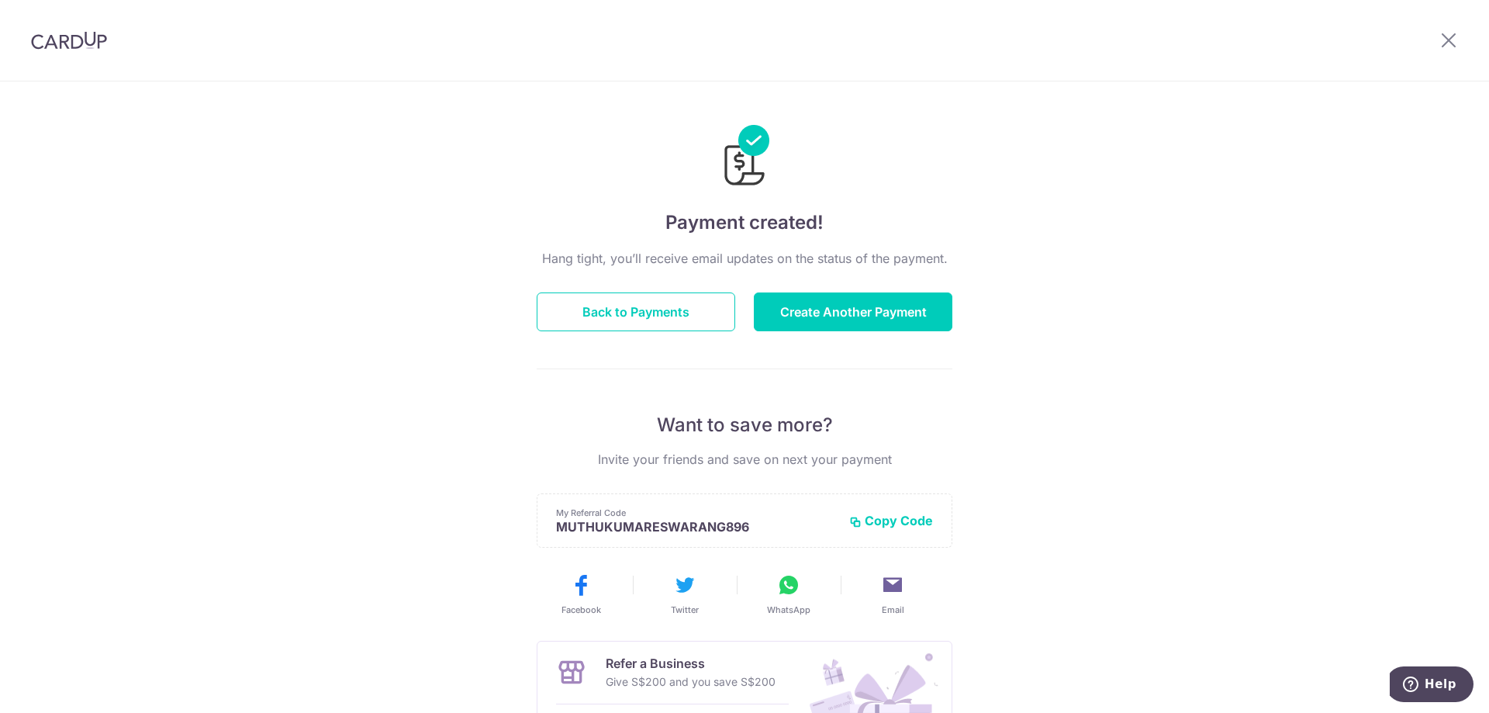
scroll to position [876, 0]
